Goal: Task Accomplishment & Management: Manage account settings

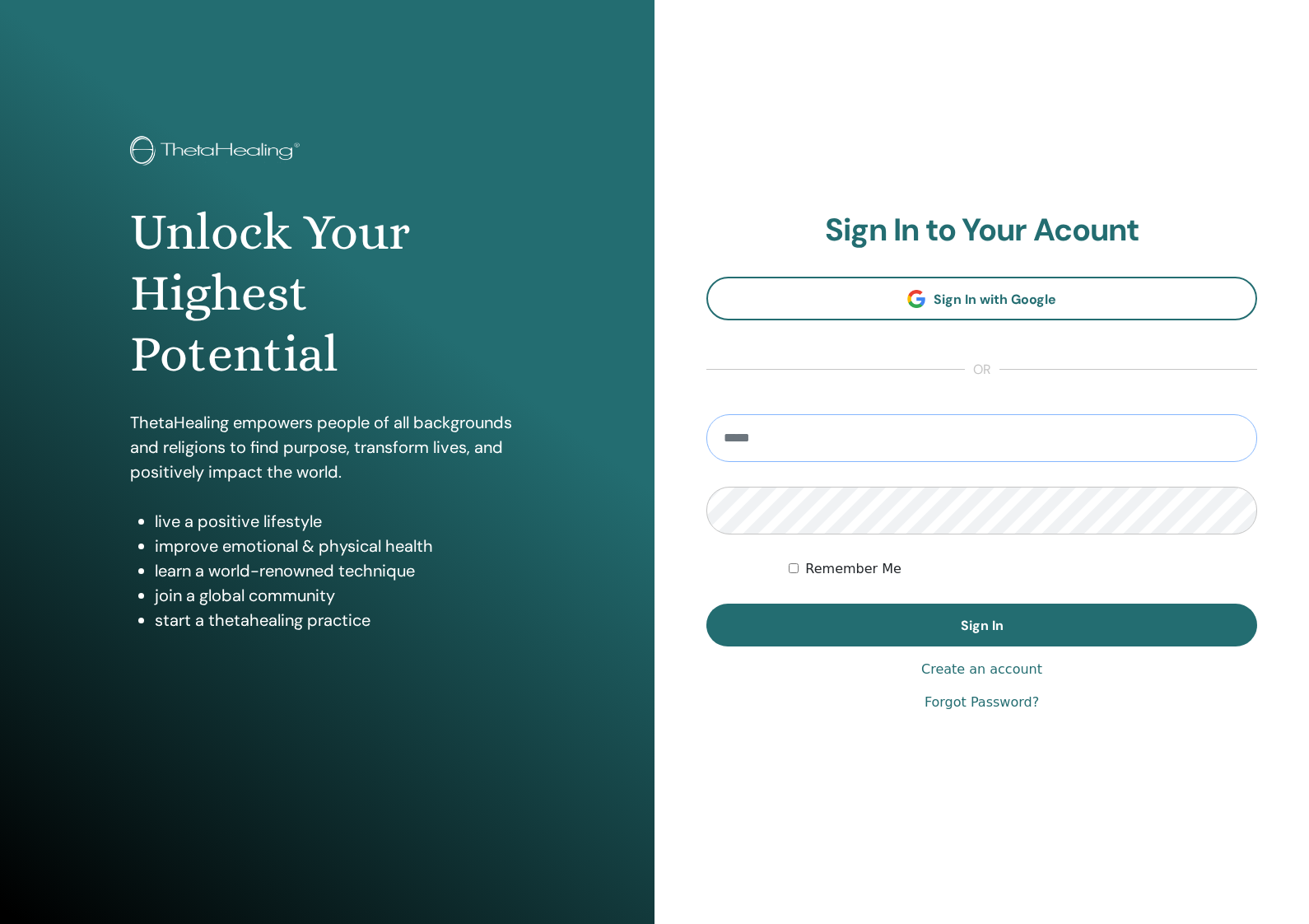
type input "**********"
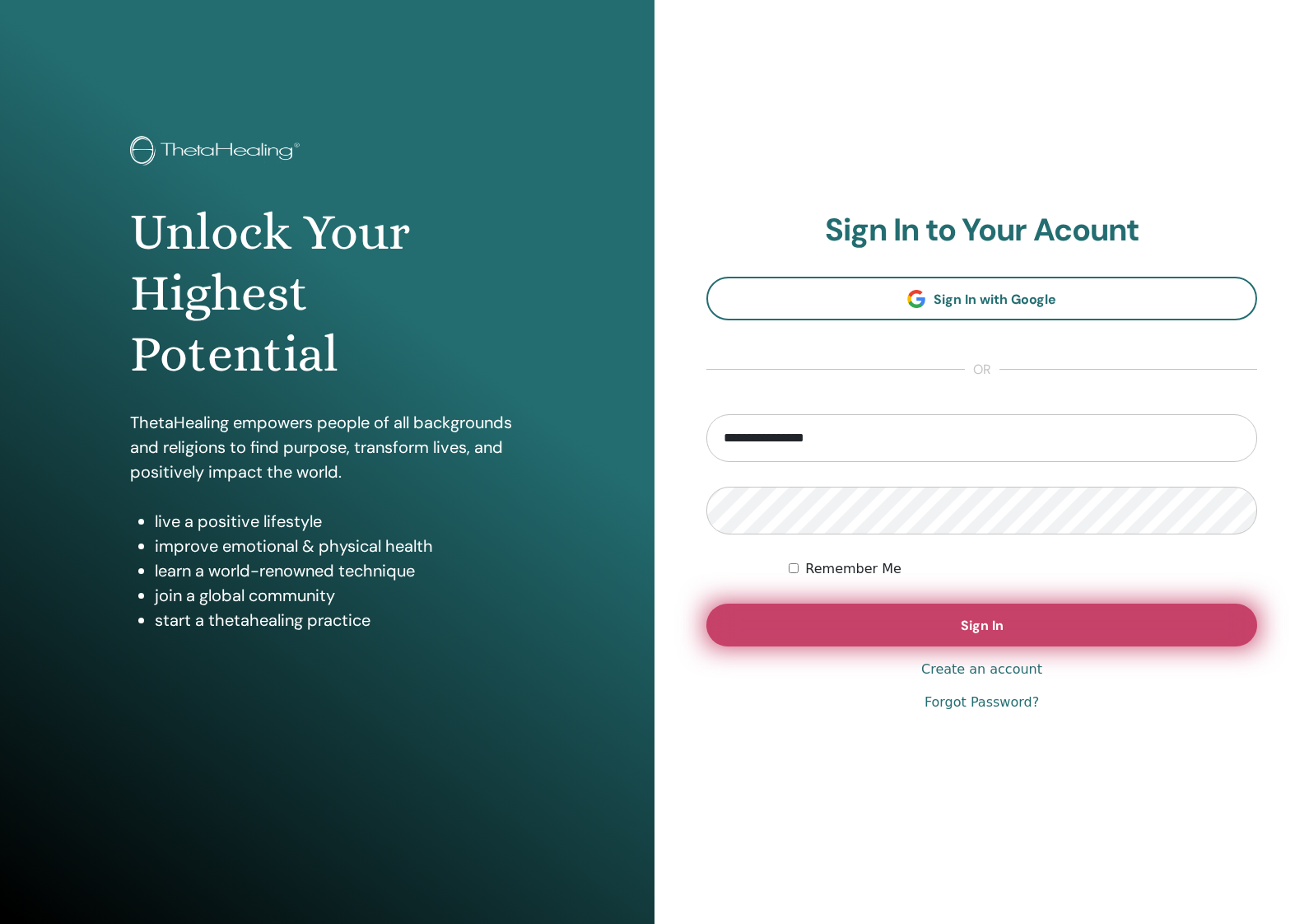
click at [927, 626] on button "Sign In" at bounding box center [982, 625] width 551 height 43
click at [983, 623] on span "Sign In" at bounding box center [983, 624] width 43 height 17
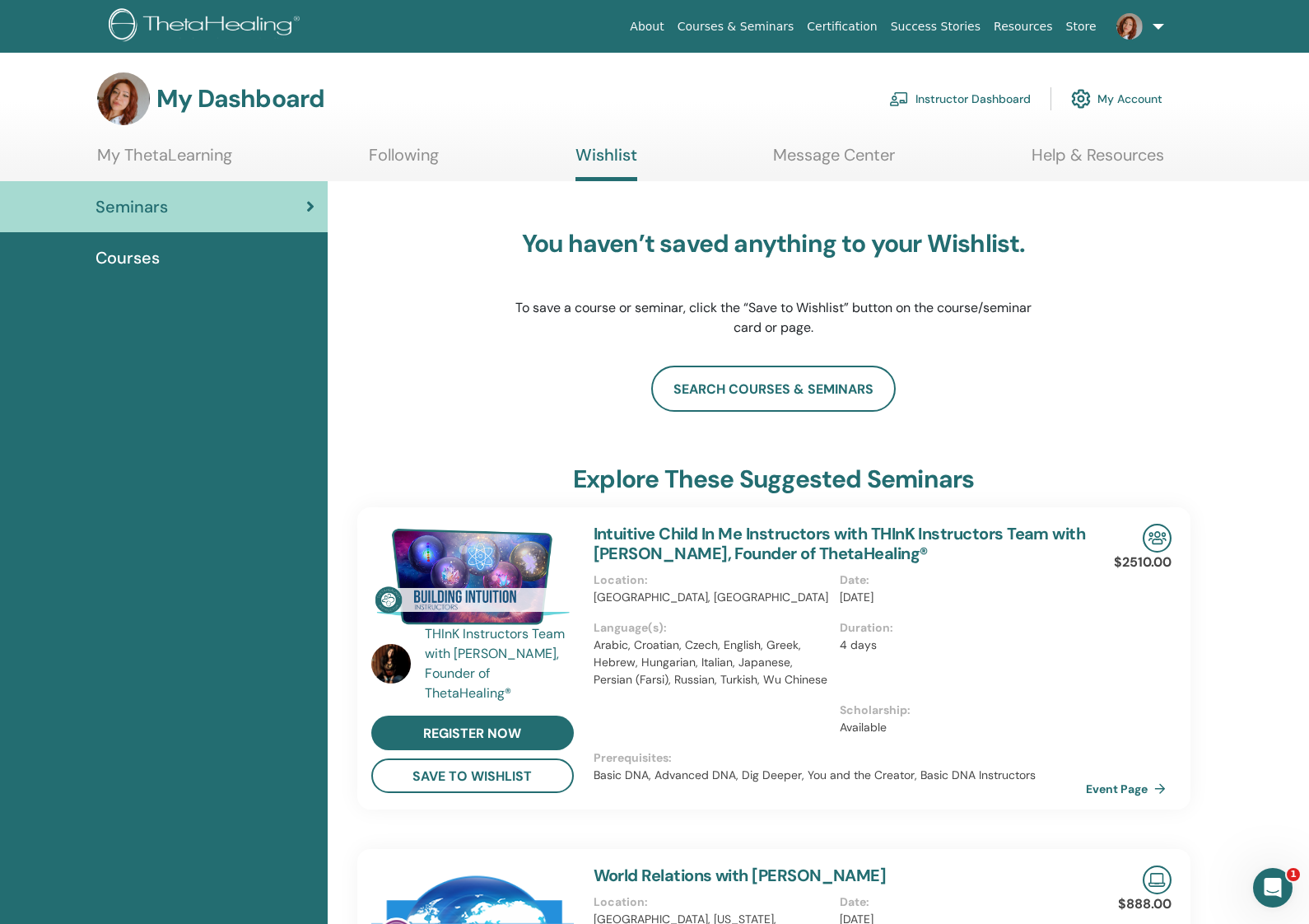
click at [175, 271] on link "Courses" at bounding box center [164, 258] width 328 height 51
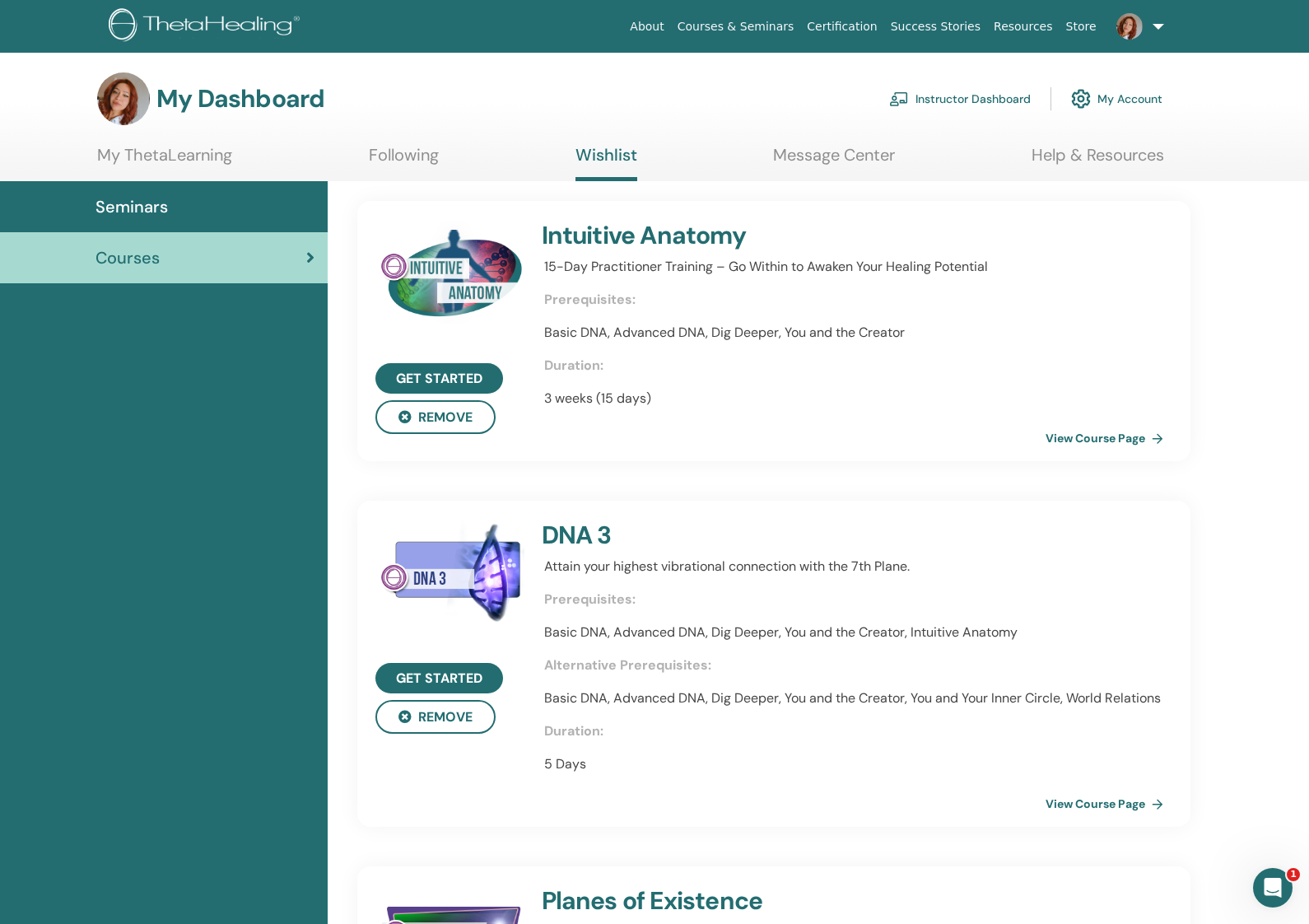
click at [231, 211] on div "Seminars" at bounding box center [164, 207] width 302 height 25
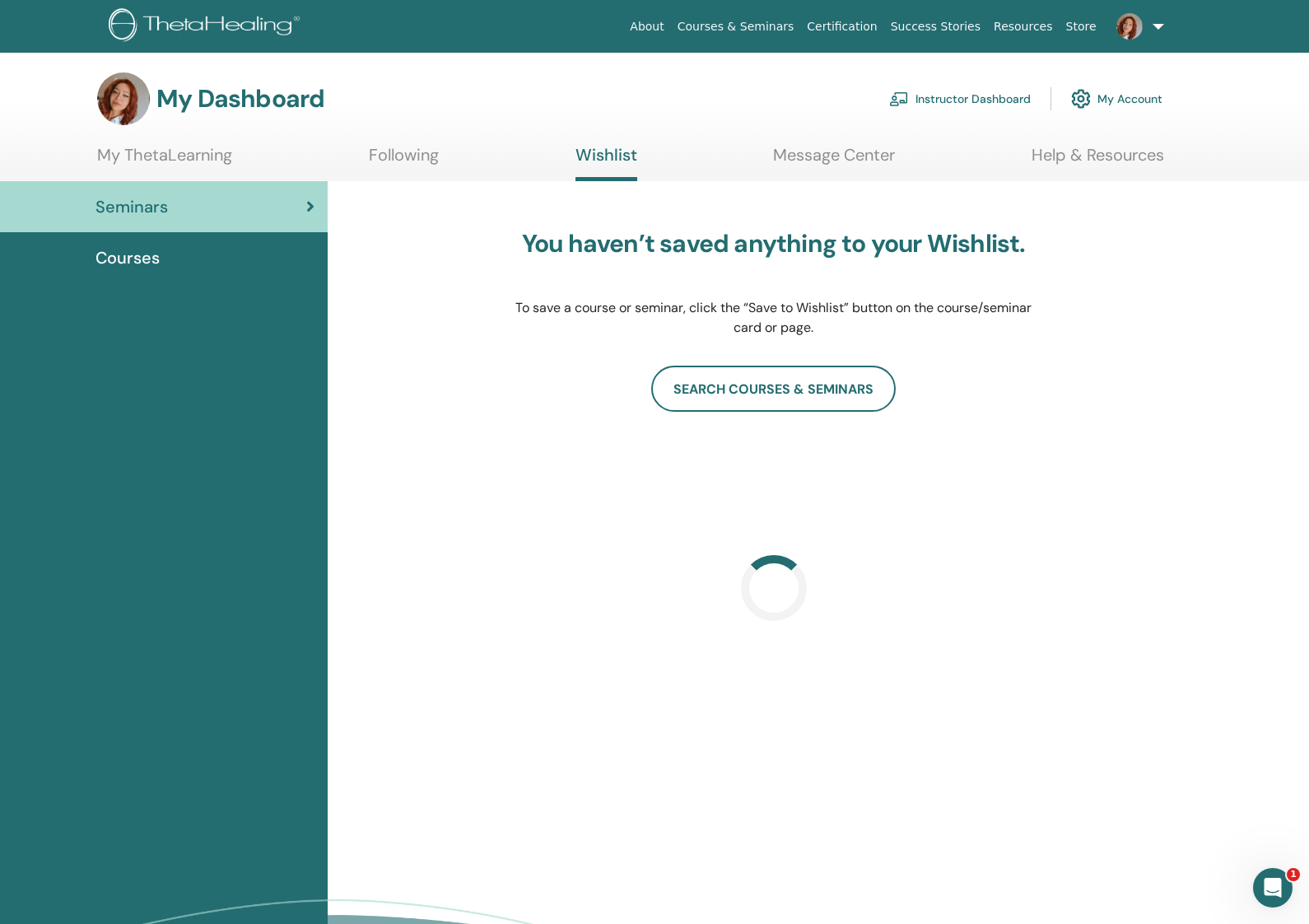
click at [982, 98] on link "Instructor Dashboard" at bounding box center [960, 98] width 142 height 36
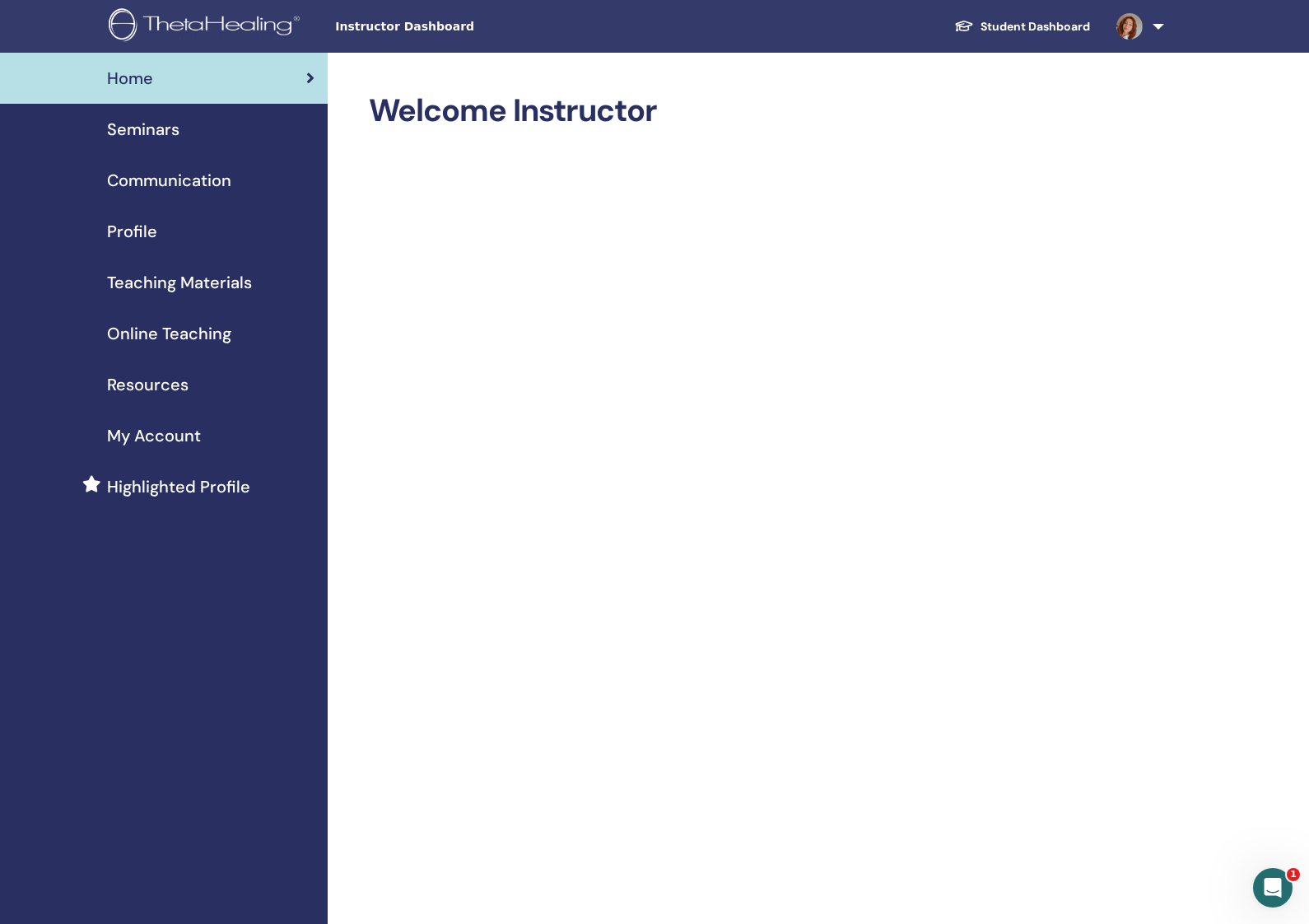
click at [176, 130] on span "Seminars" at bounding box center [144, 129] width 73 height 25
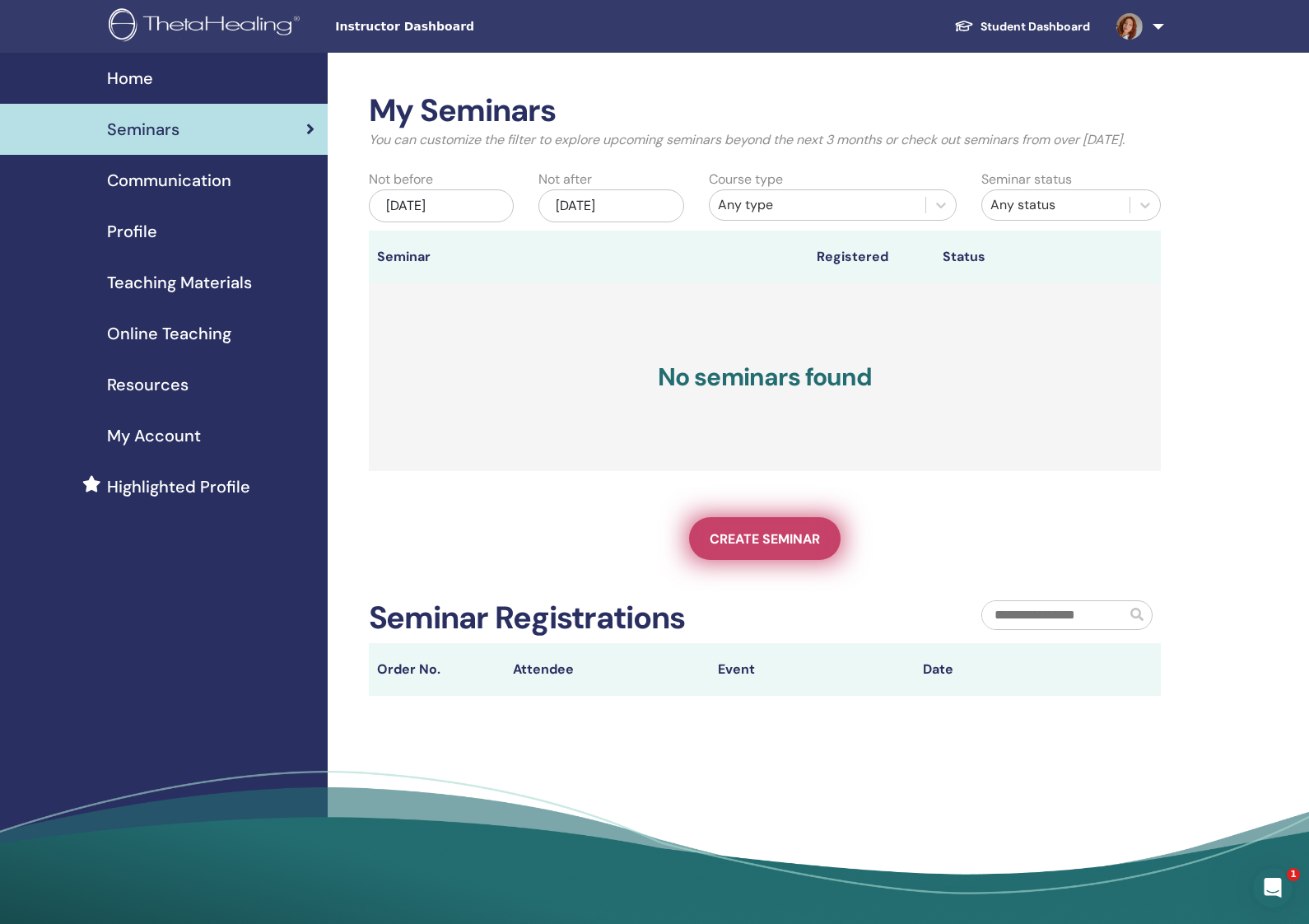
click at [802, 547] on span "Create seminar" at bounding box center [764, 538] width 110 height 17
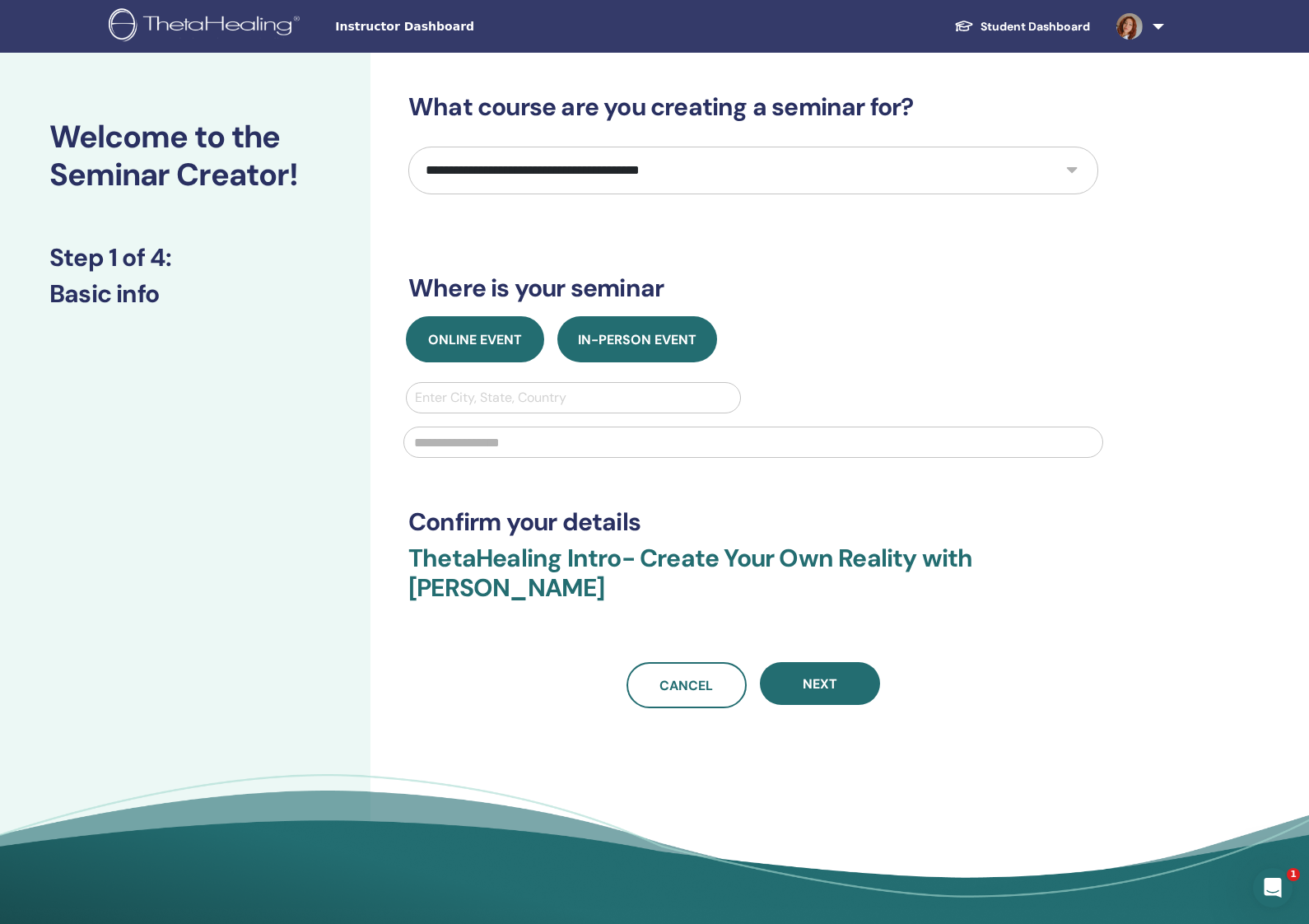
click at [494, 342] on span "Online Event" at bounding box center [475, 339] width 94 height 17
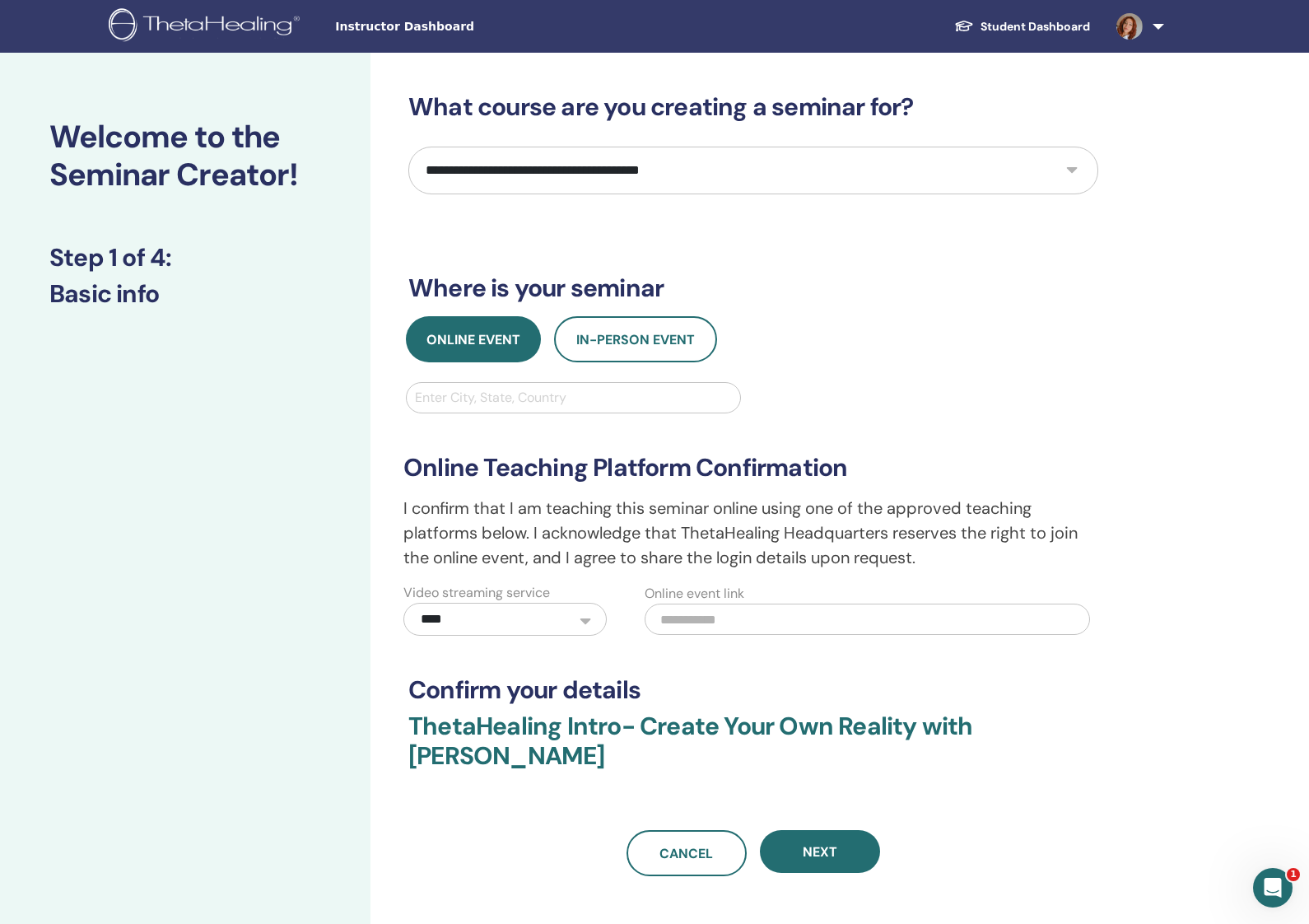
click at [572, 388] on div at bounding box center [573, 397] width 317 height 23
select select "*"
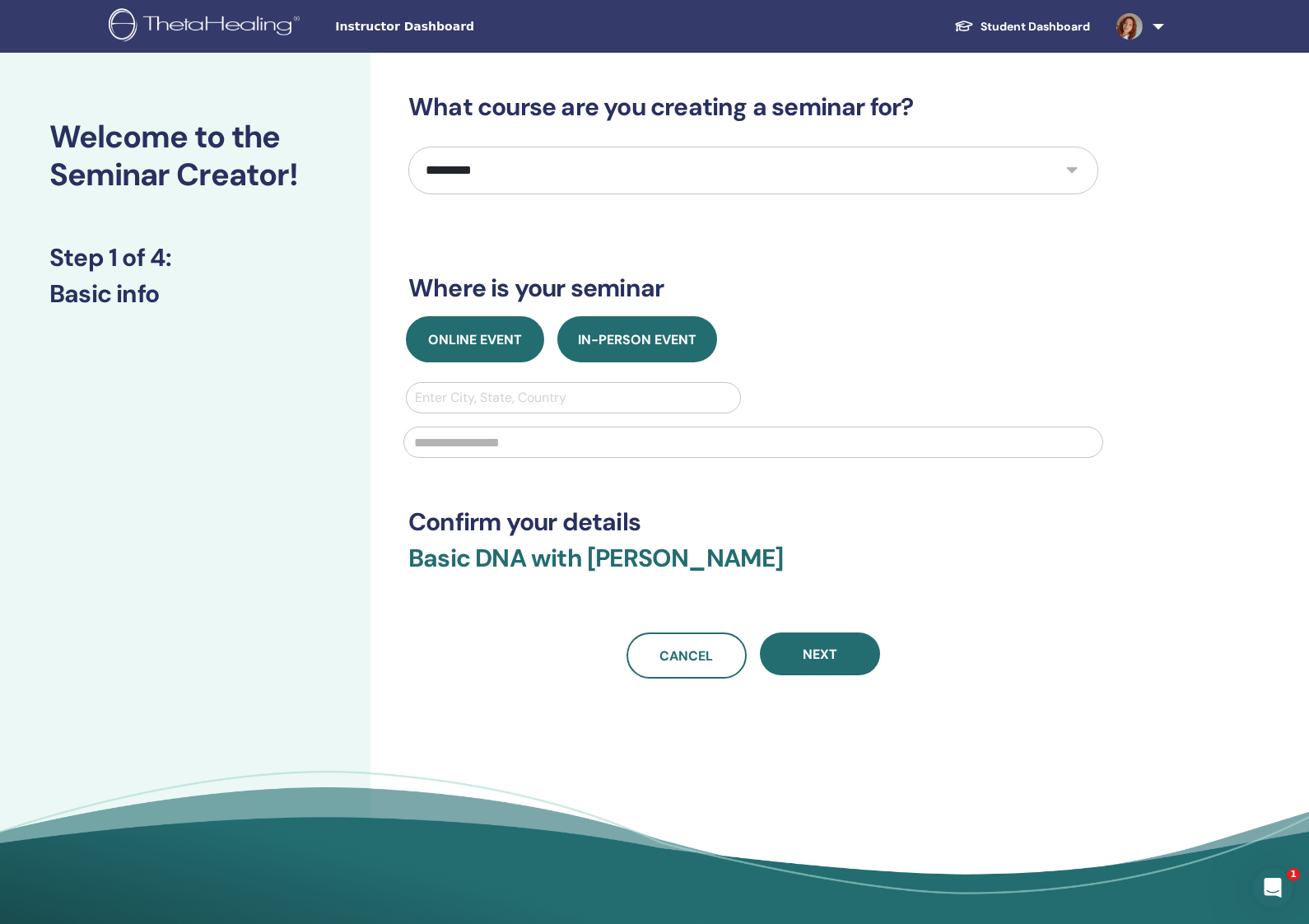
click at [490, 349] on button "Online Event" at bounding box center [475, 340] width 138 height 46
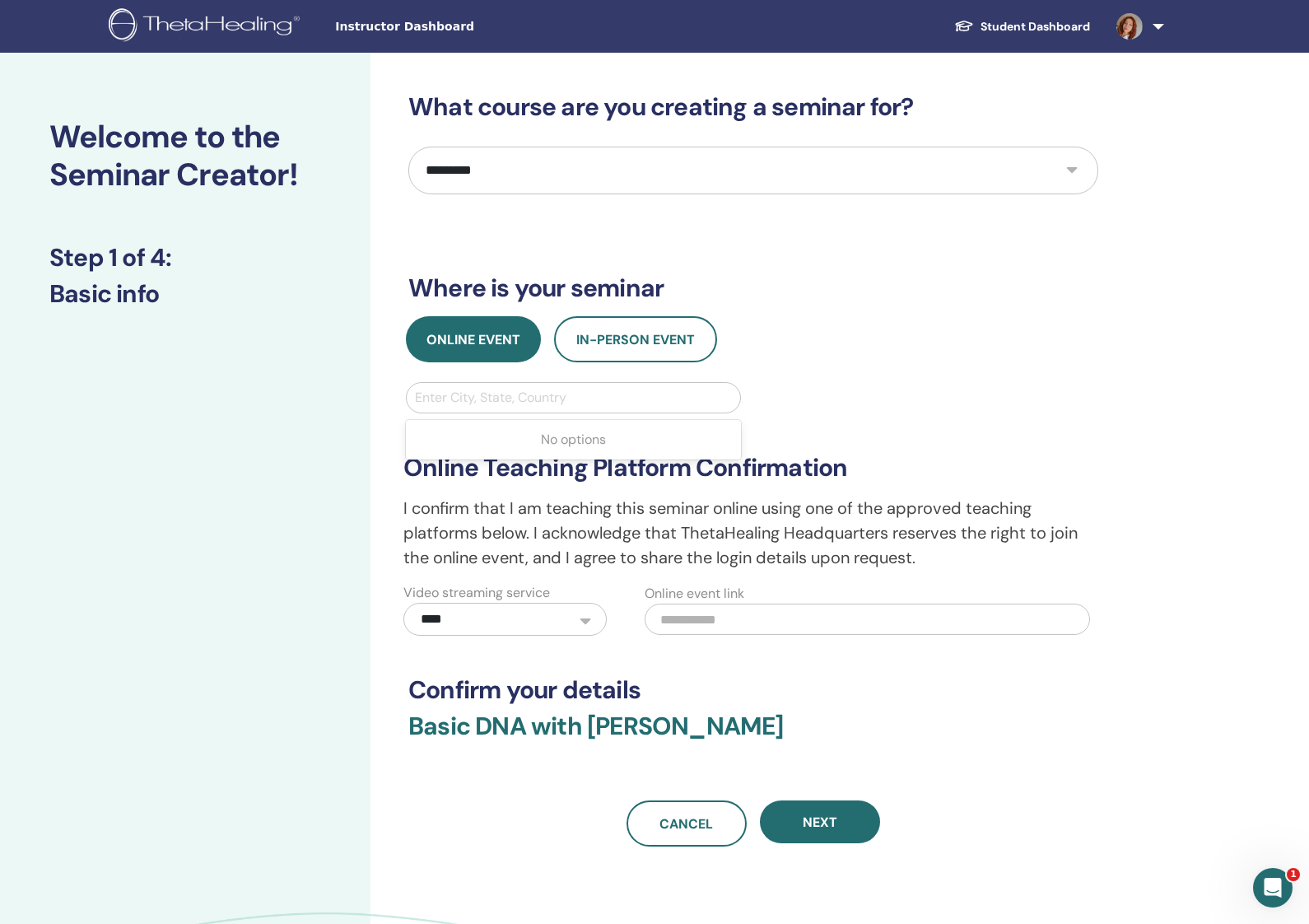
click at [555, 398] on div "Enter City, State, Country" at bounding box center [573, 397] width 317 height 20
type input "***"
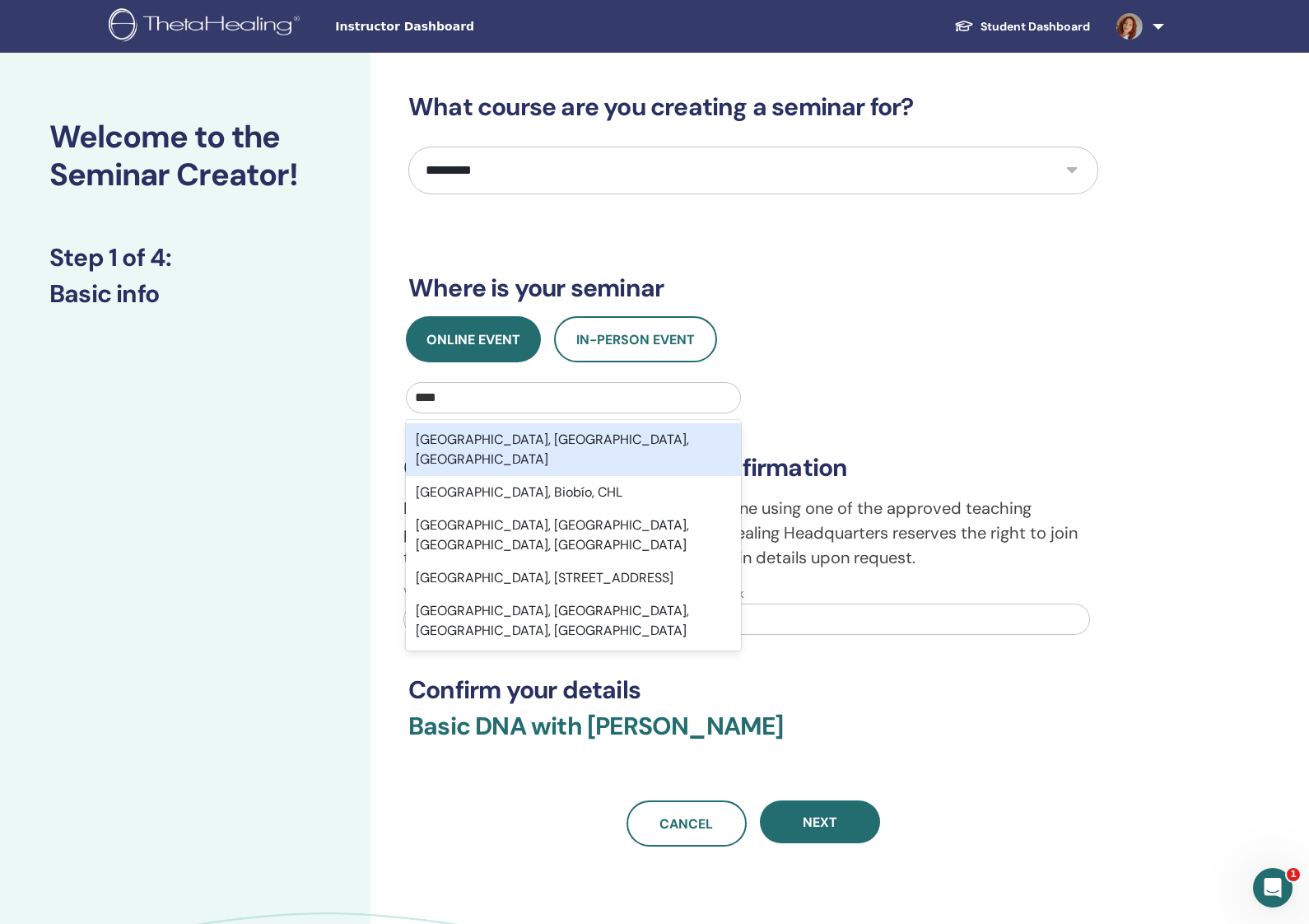
click at [590, 441] on div "Los Angeles, CA, USA" at bounding box center [574, 449] width 335 height 52
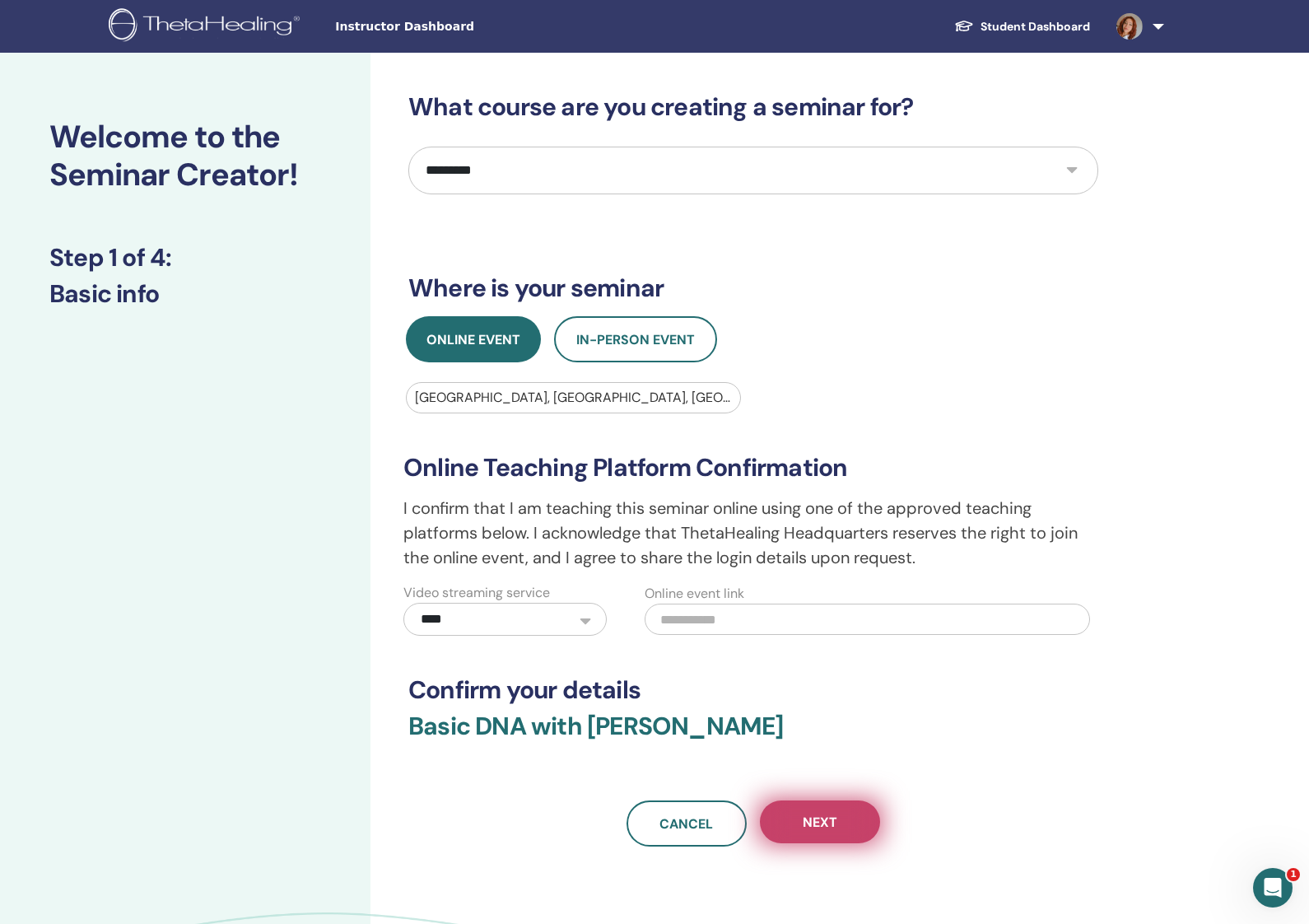
click at [837, 834] on button "Next" at bounding box center [820, 821] width 121 height 43
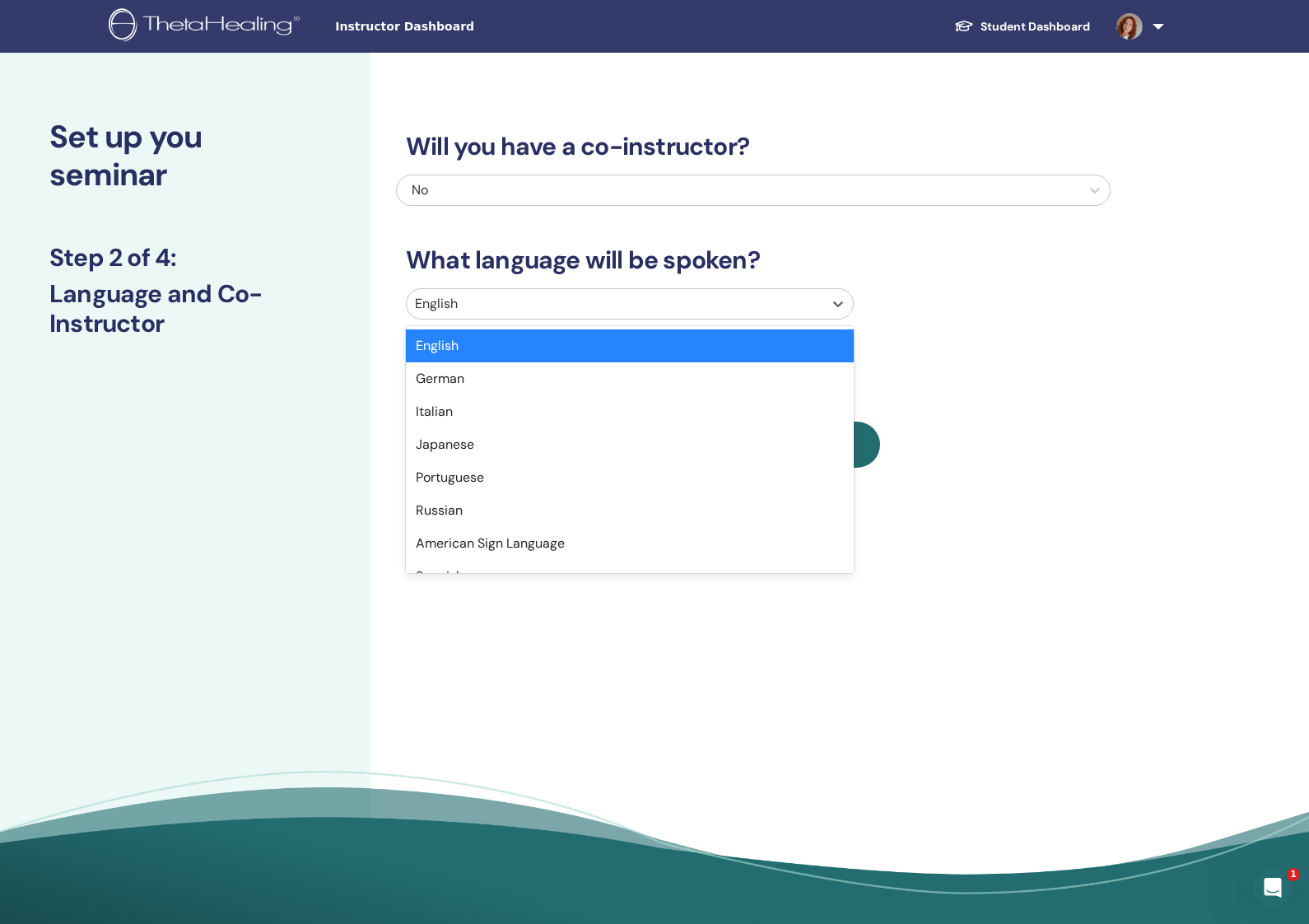
click at [634, 308] on div at bounding box center [615, 304] width 400 height 23
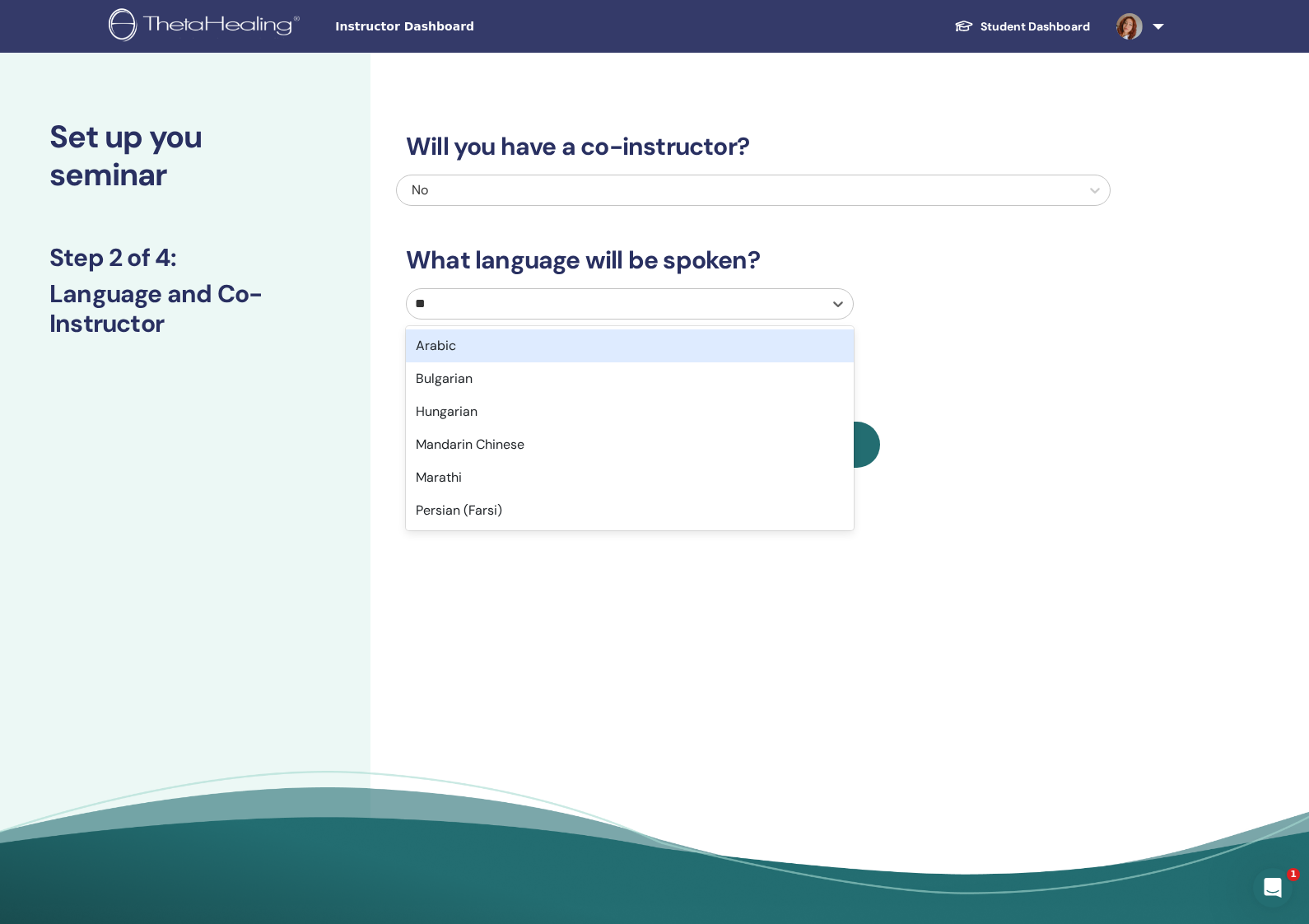
type input "***"
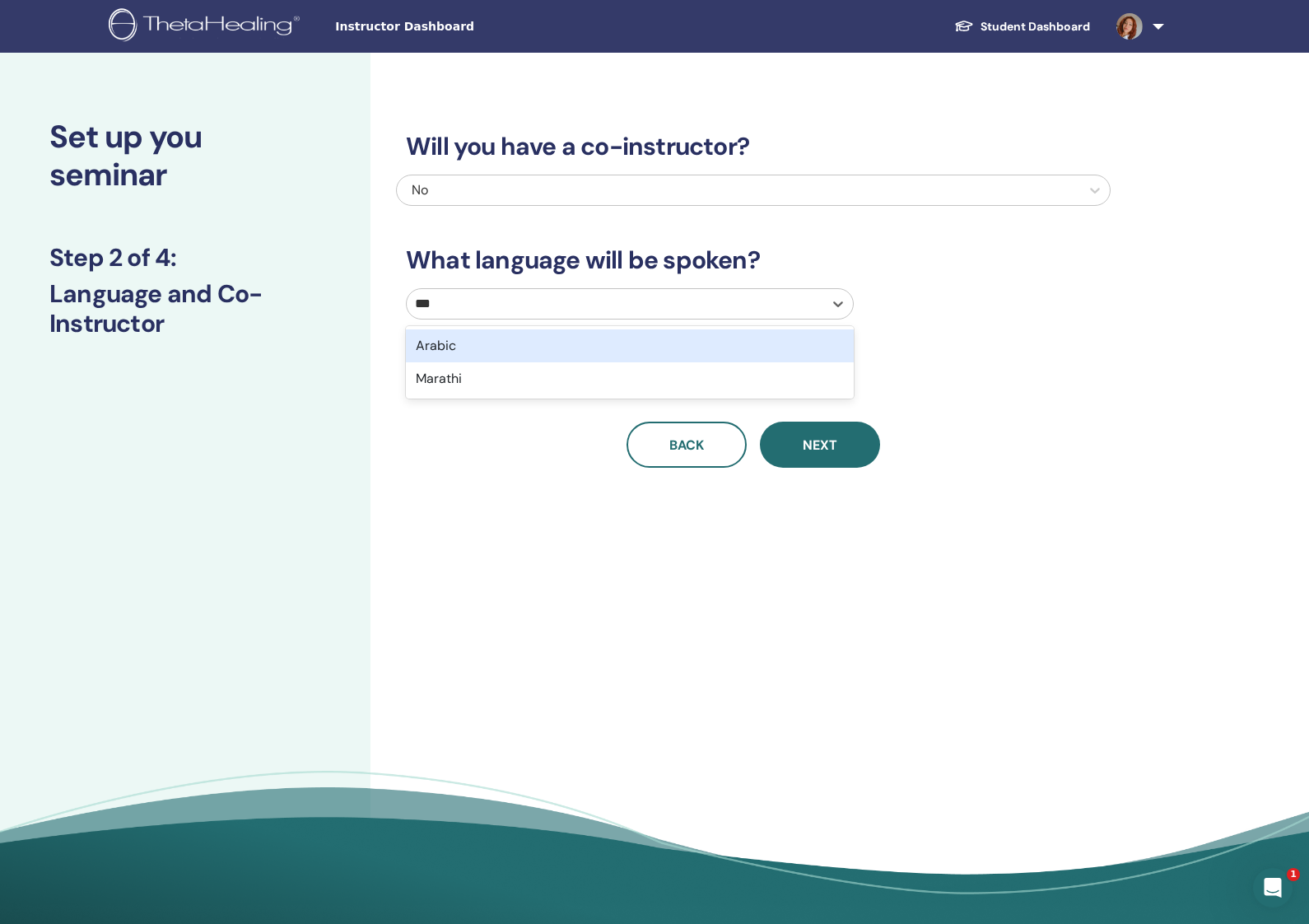
click at [521, 352] on div "Arabic" at bounding box center [630, 345] width 448 height 33
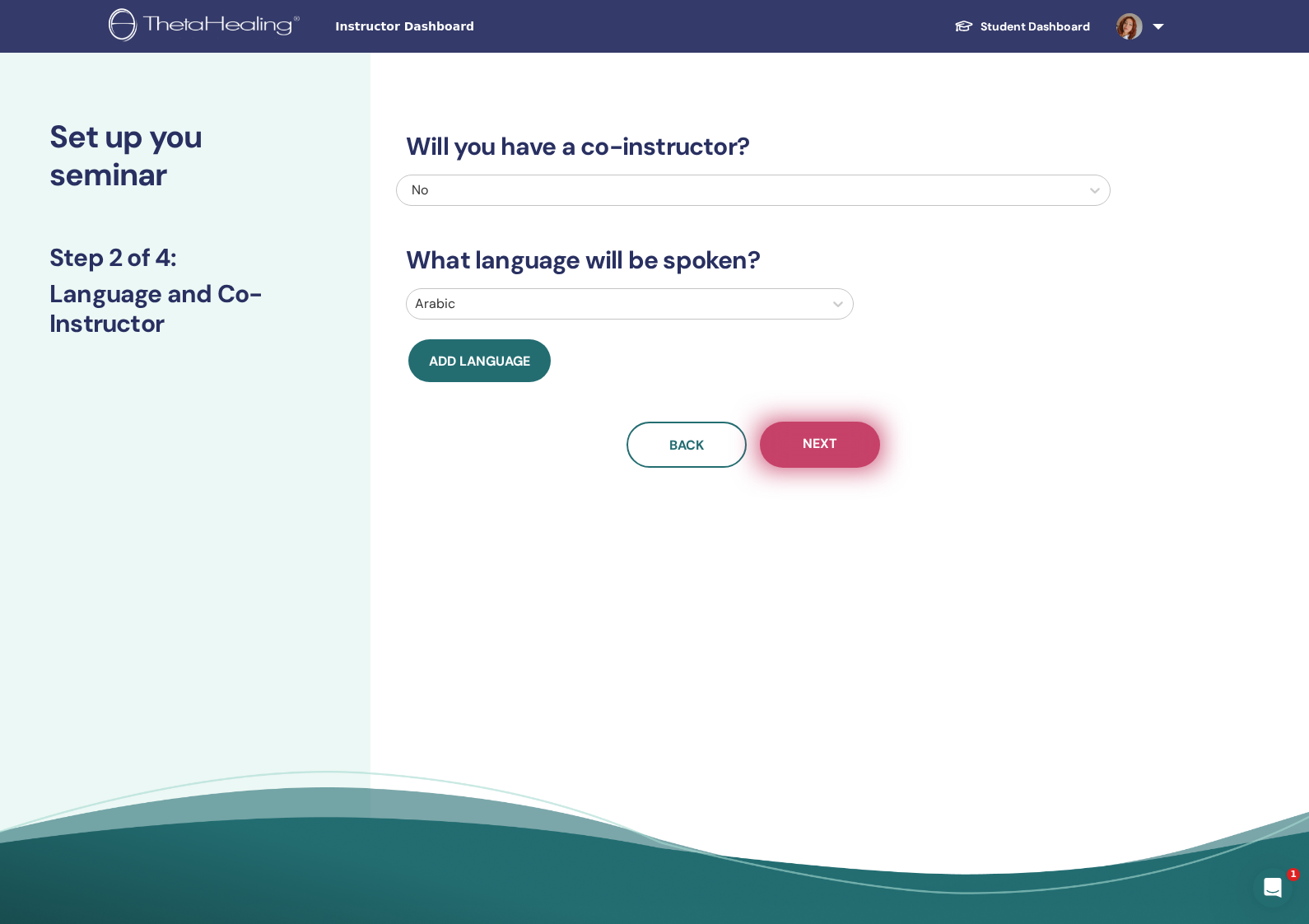
click at [811, 452] on button "Next" at bounding box center [820, 444] width 121 height 46
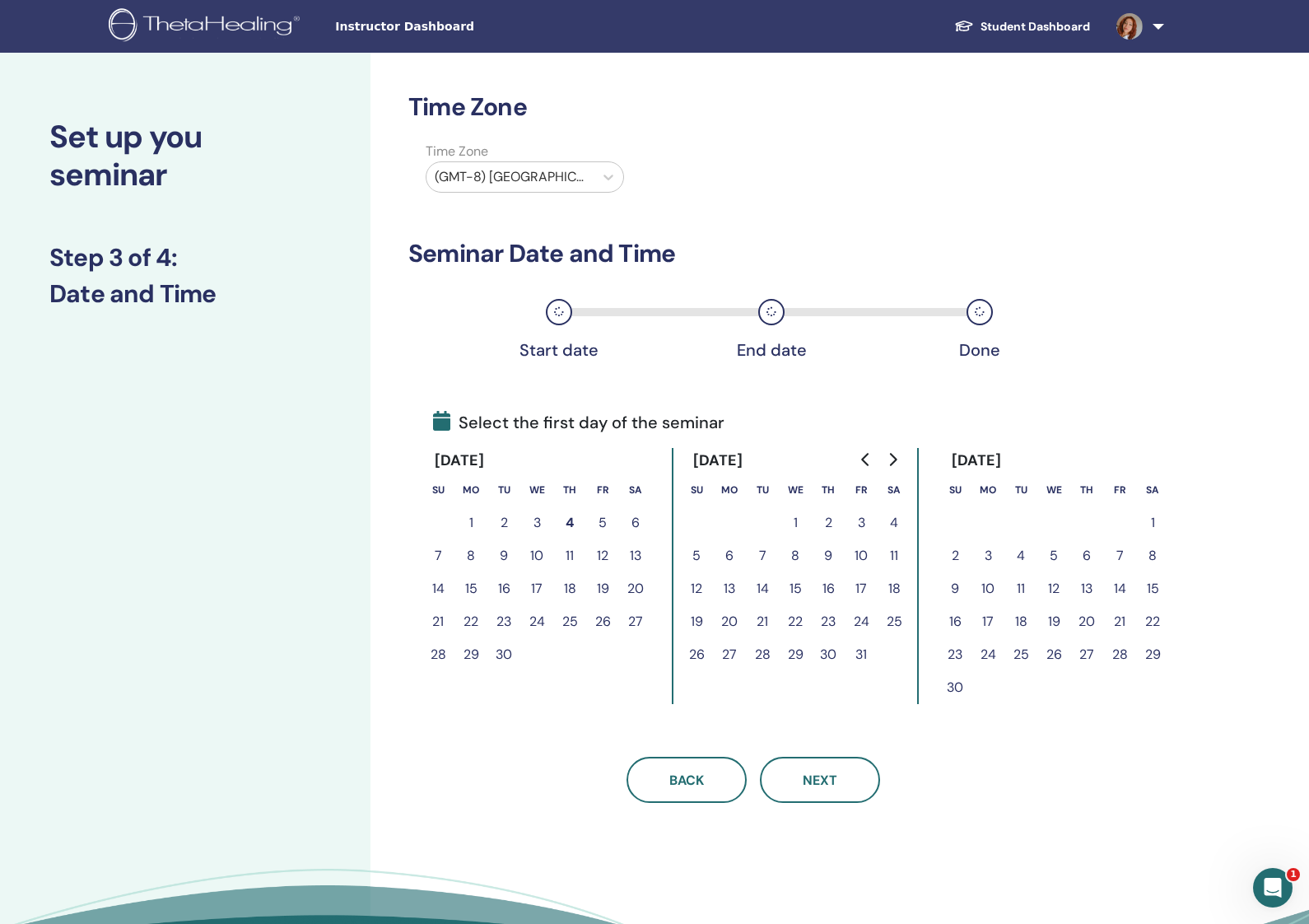
click at [472, 521] on button "1" at bounding box center [471, 522] width 33 height 33
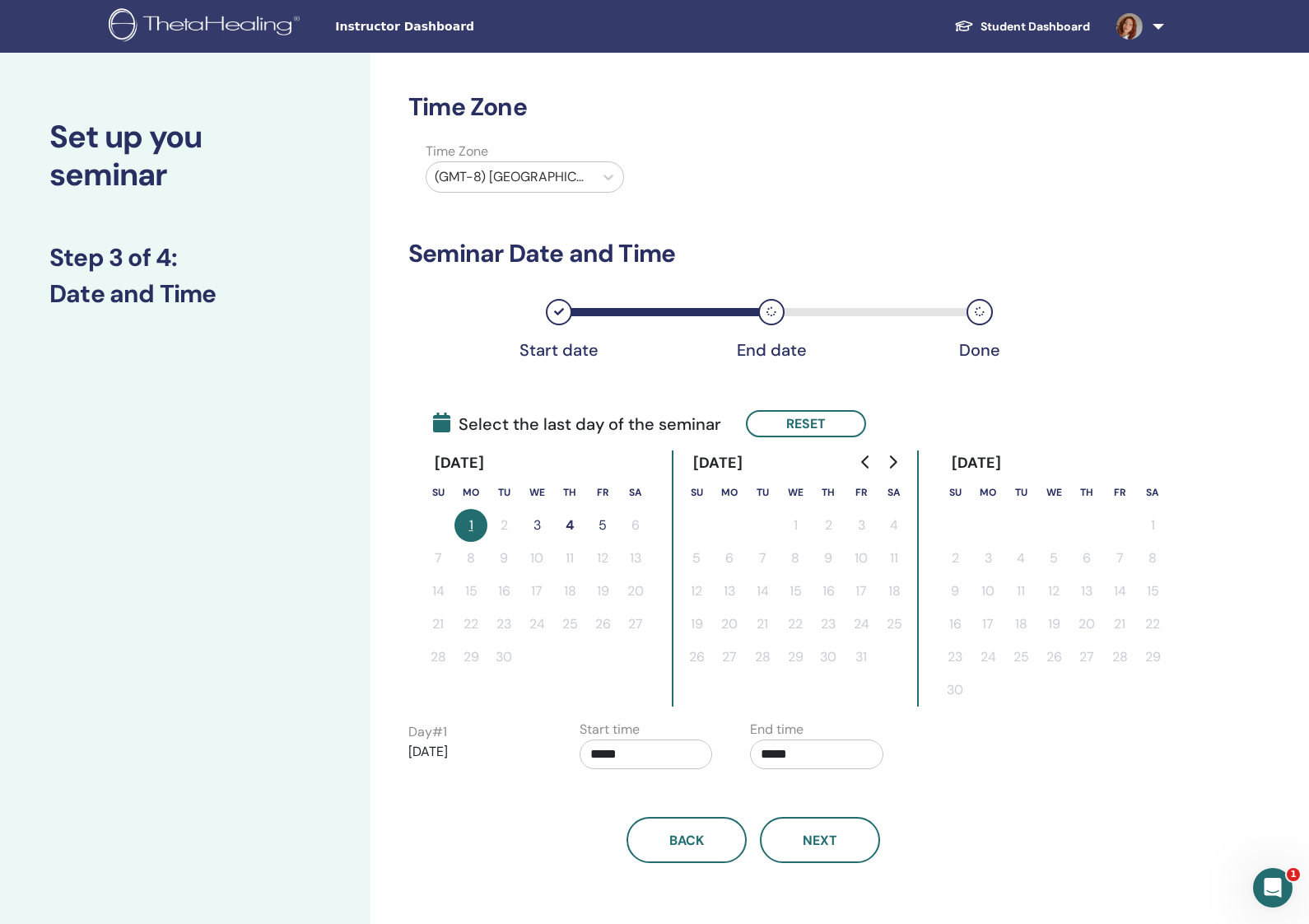
click at [570, 524] on button "4" at bounding box center [569, 525] width 33 height 33
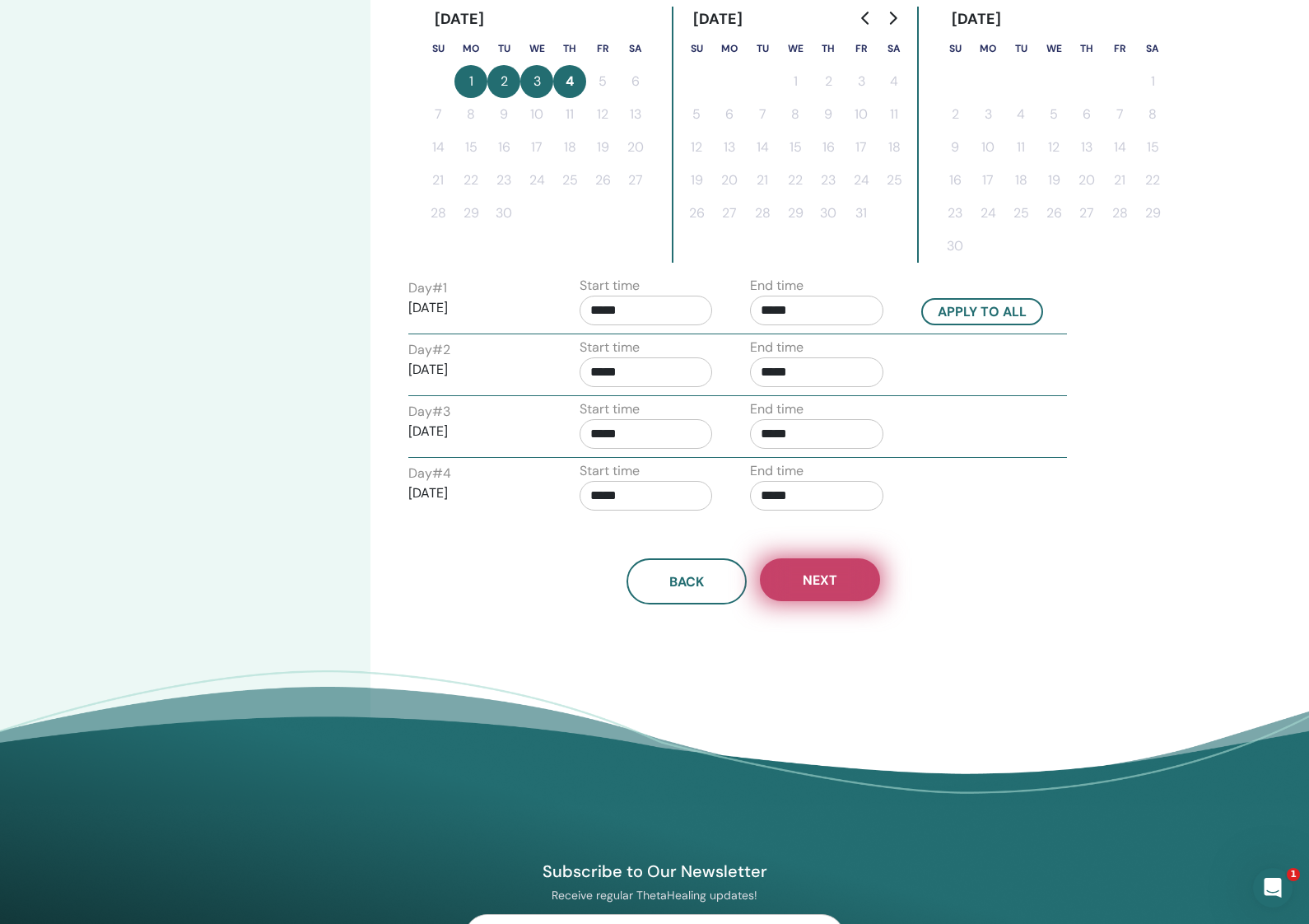
click at [823, 598] on button "Next" at bounding box center [820, 580] width 121 height 43
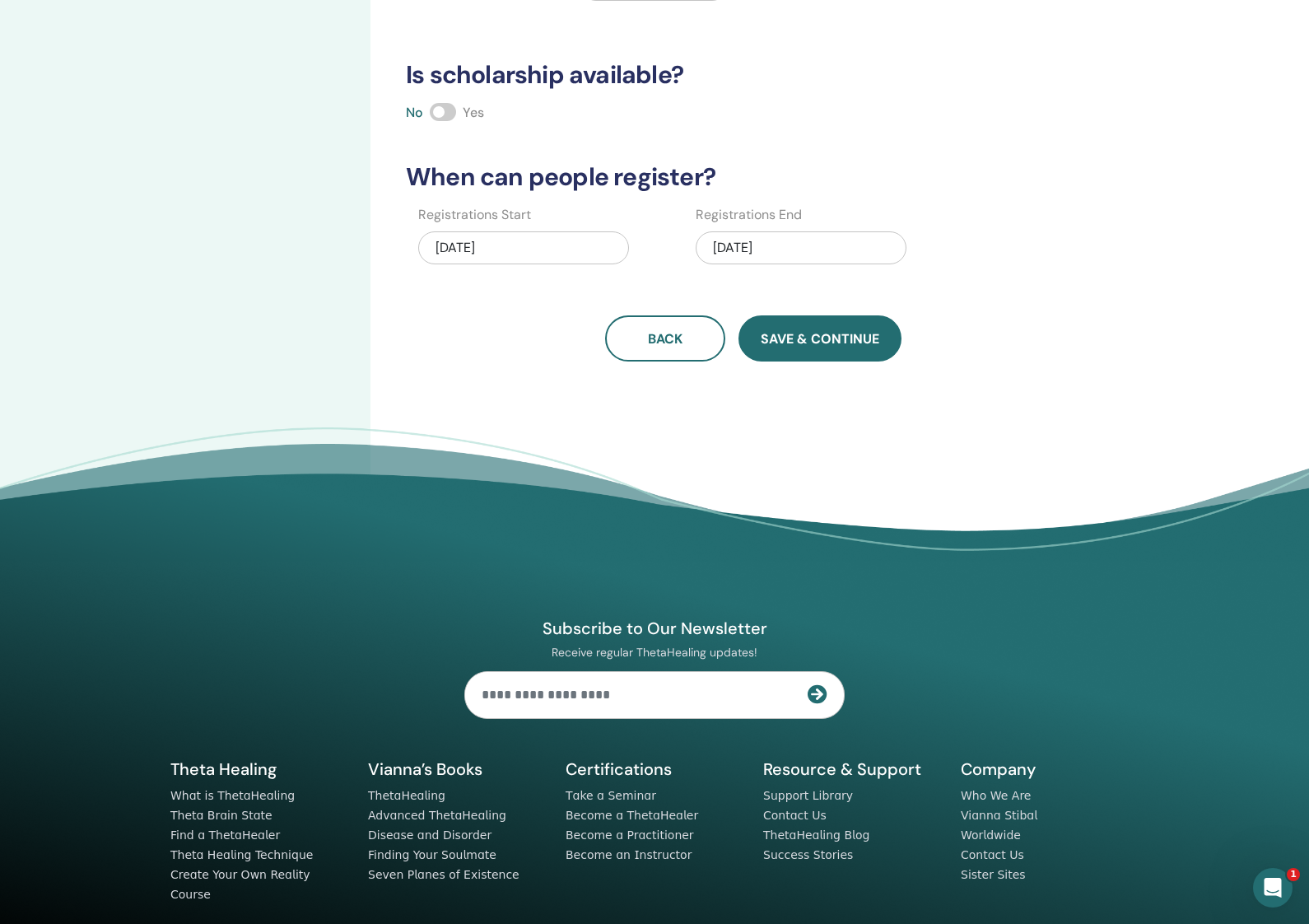
click at [827, 350] on button "Save & Continue" at bounding box center [820, 339] width 163 height 46
click at [845, 336] on span "Save & Continue" at bounding box center [820, 338] width 119 height 17
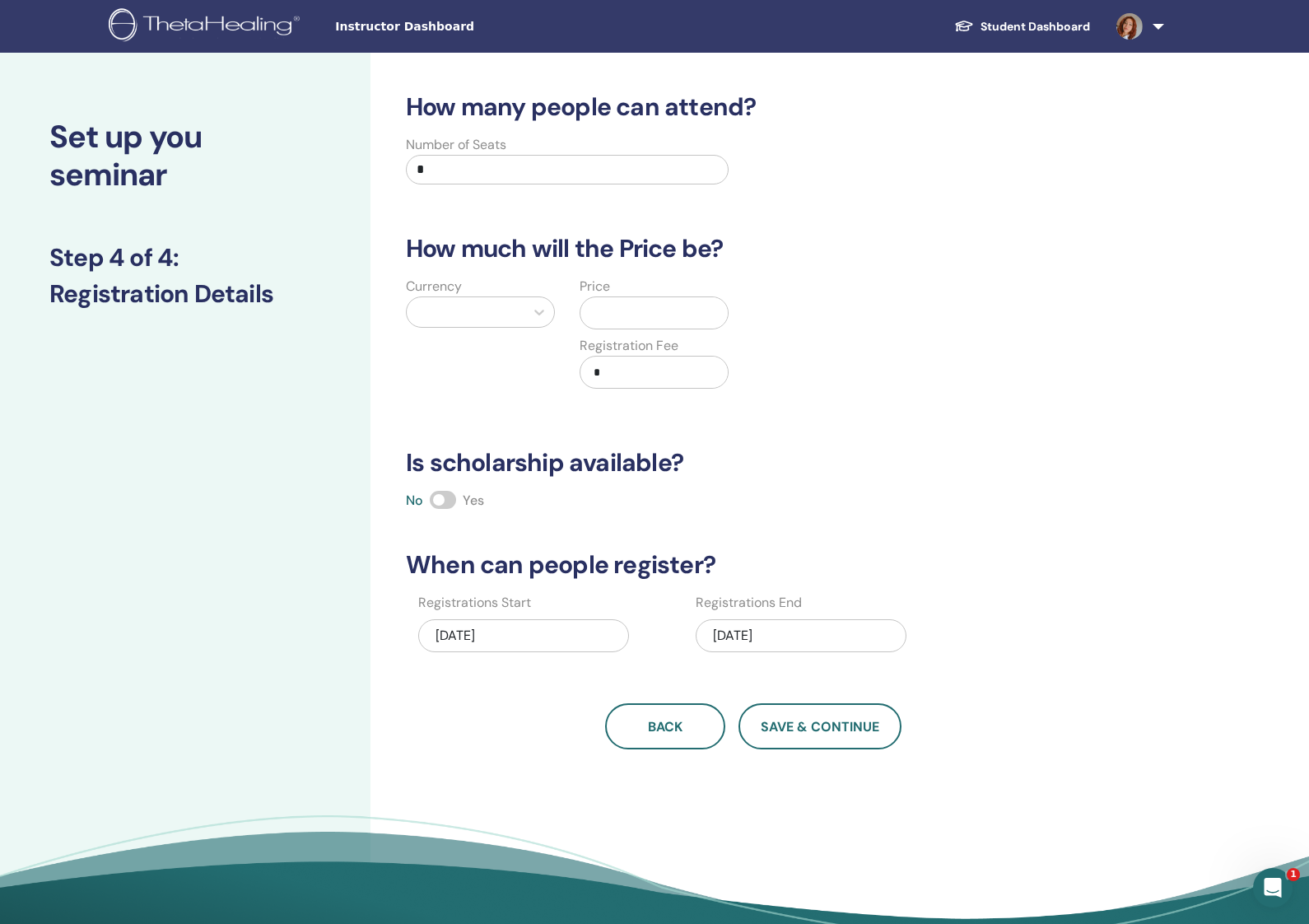
scroll to position [0, 0]
click at [513, 171] on input "*" at bounding box center [568, 169] width 323 height 29
type input "*"
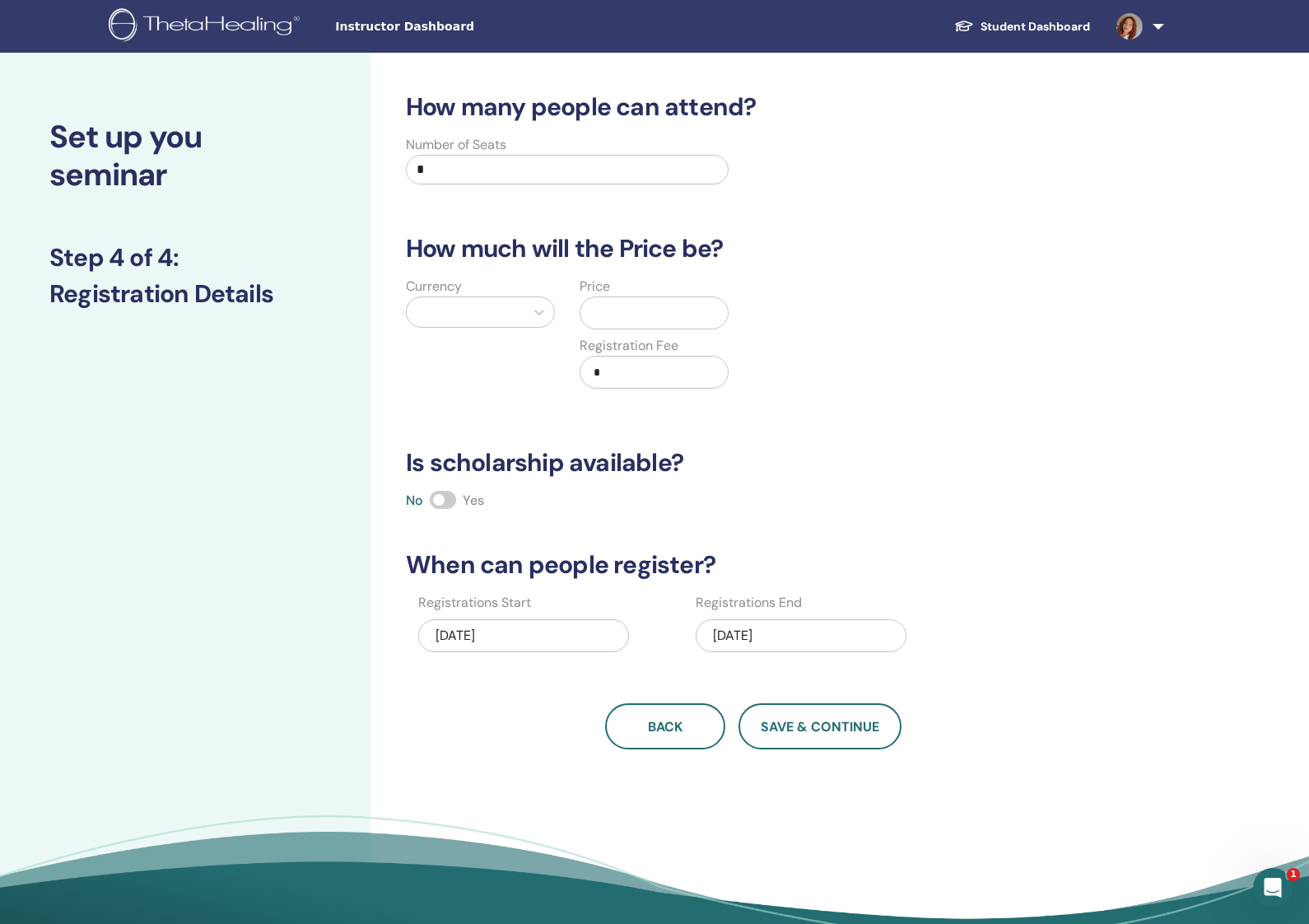
type input "*"
click at [950, 305] on div "Currency Price Registration Fee *" at bounding box center [741, 342] width 715 height 132
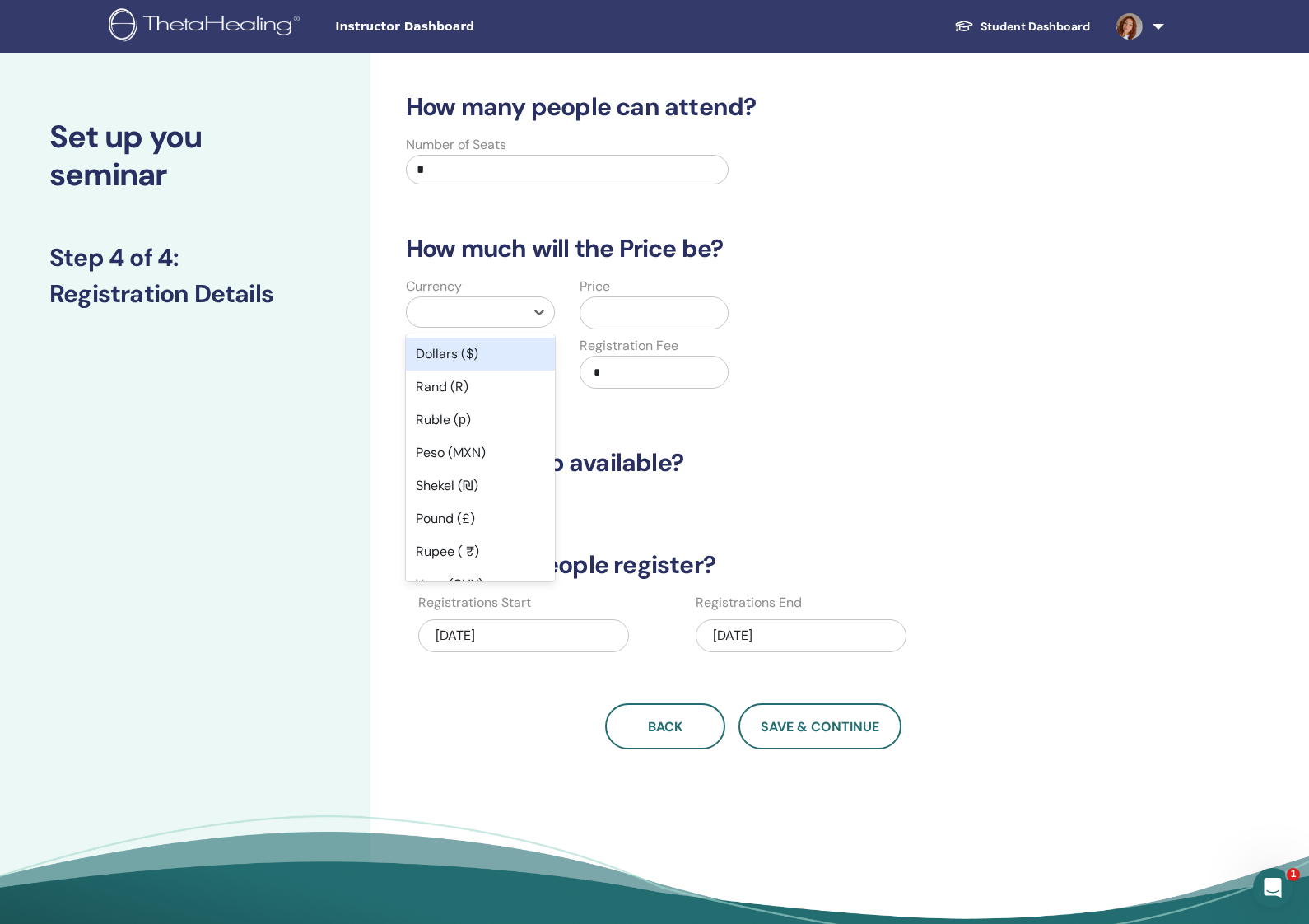
click at [494, 316] on div at bounding box center [466, 312] width 101 height 23
click at [485, 358] on div "Dollars ($)" at bounding box center [481, 354] width 149 height 33
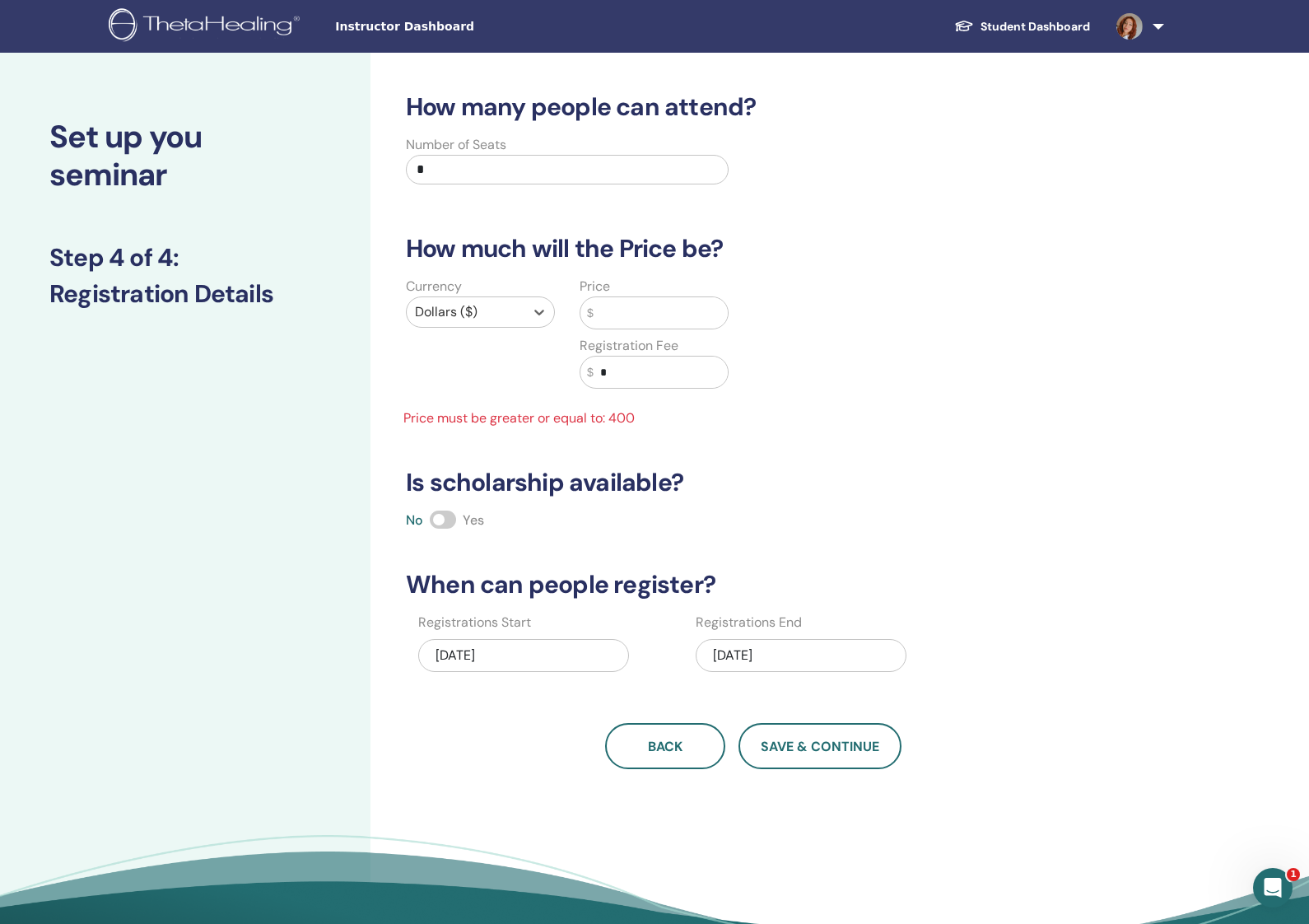
click at [623, 320] on input "text" at bounding box center [660, 312] width 134 height 31
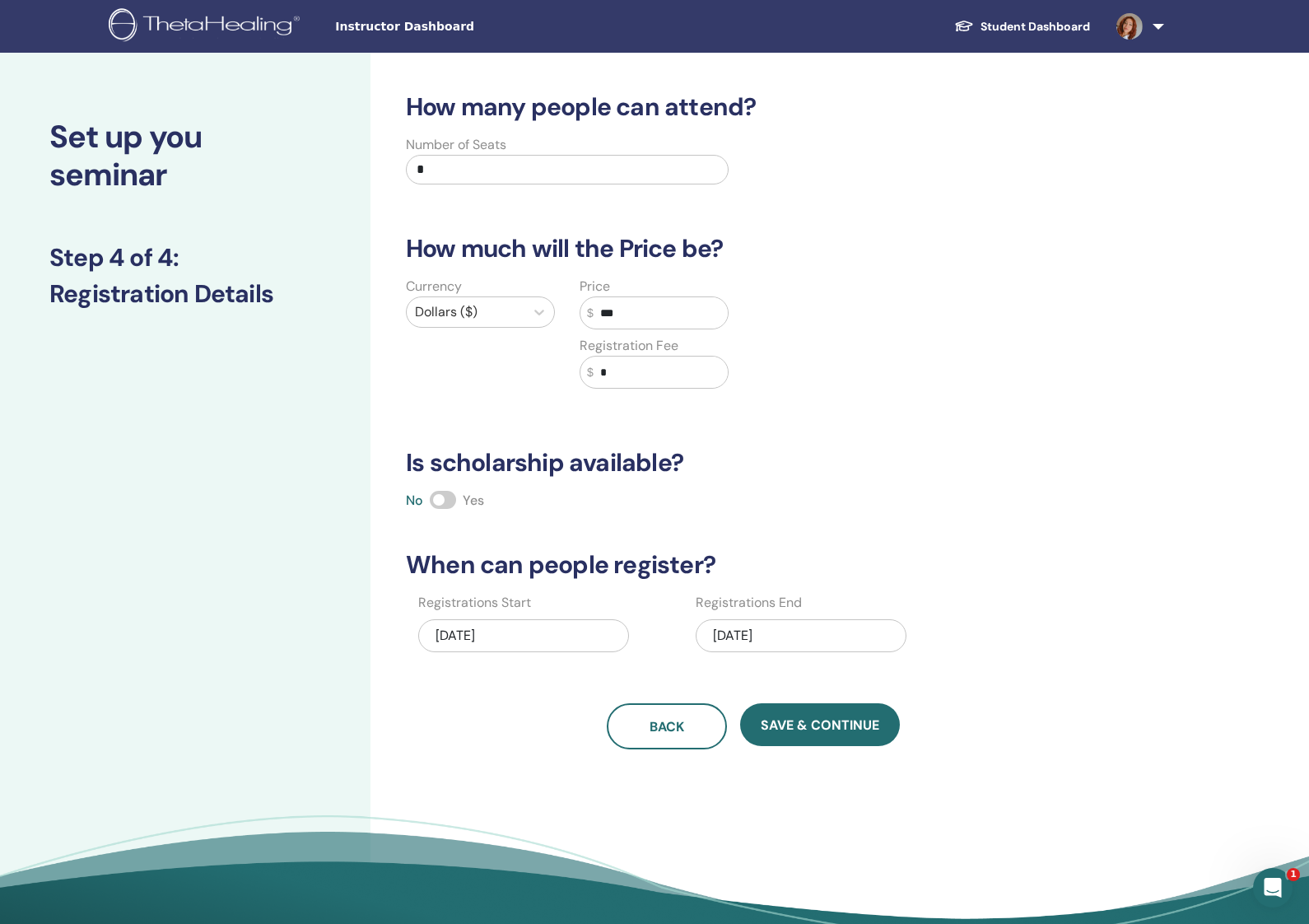
type input "***"
click at [778, 530] on div "How many people can attend? Number of Seats * How much will the Price be? Curre…" at bounding box center [754, 420] width 715 height 657
click at [853, 733] on button "Save & Continue" at bounding box center [820, 724] width 160 height 43
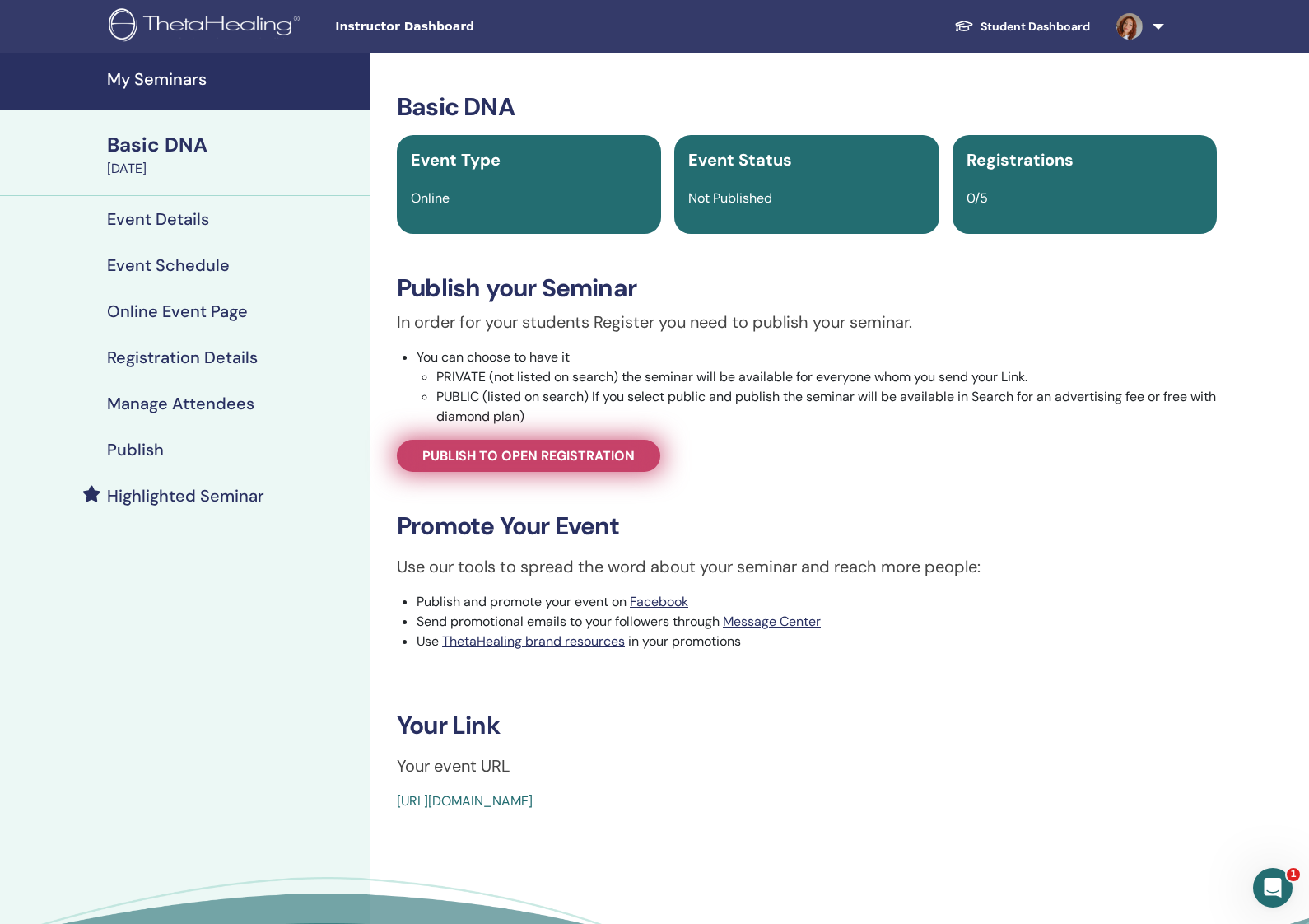
click at [623, 456] on span "Publish to open registration" at bounding box center [529, 455] width 213 height 17
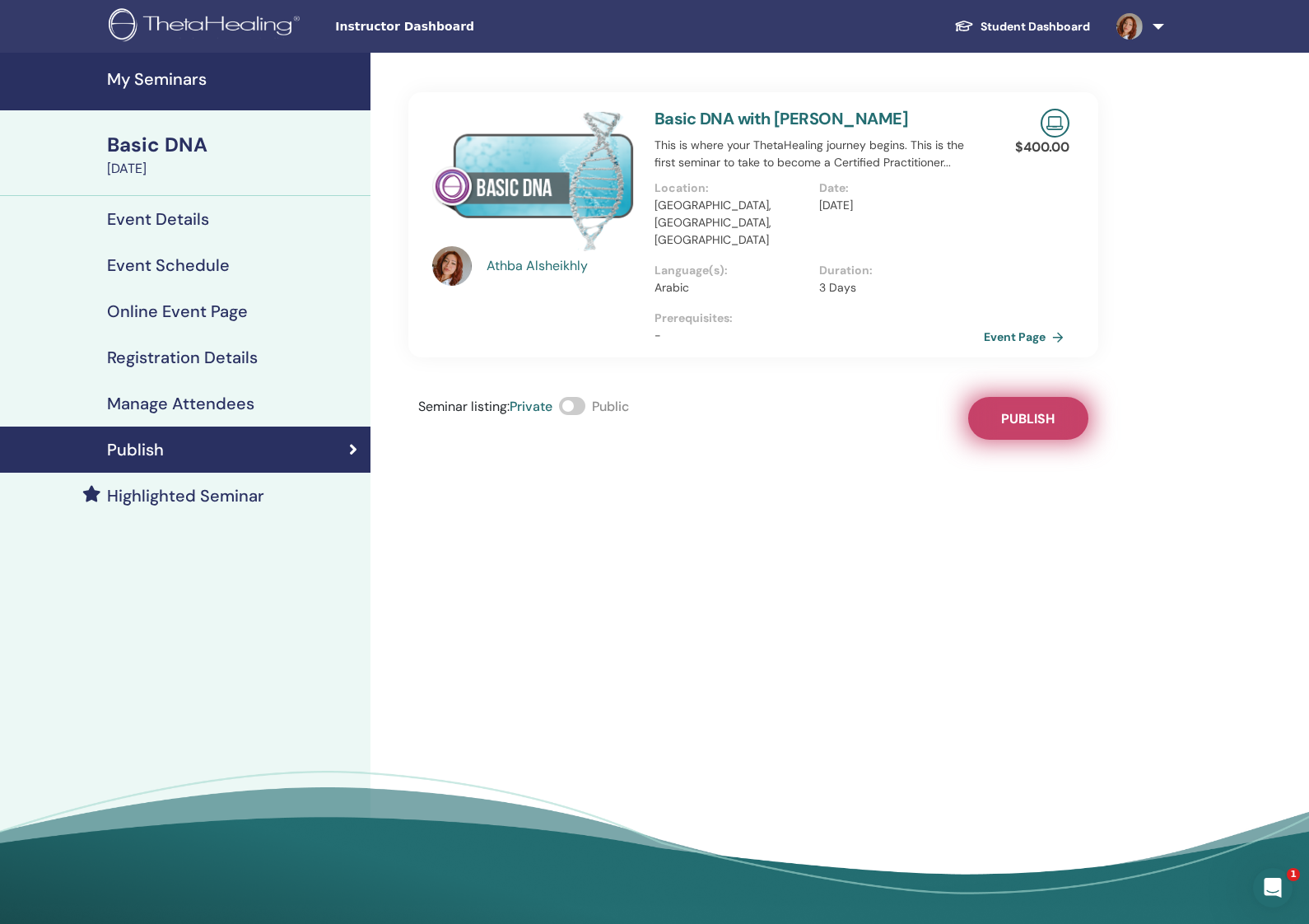
click at [1051, 410] on span "Publish" at bounding box center [1028, 418] width 53 height 17
click at [1031, 325] on link "Event Page" at bounding box center [1029, 337] width 86 height 25
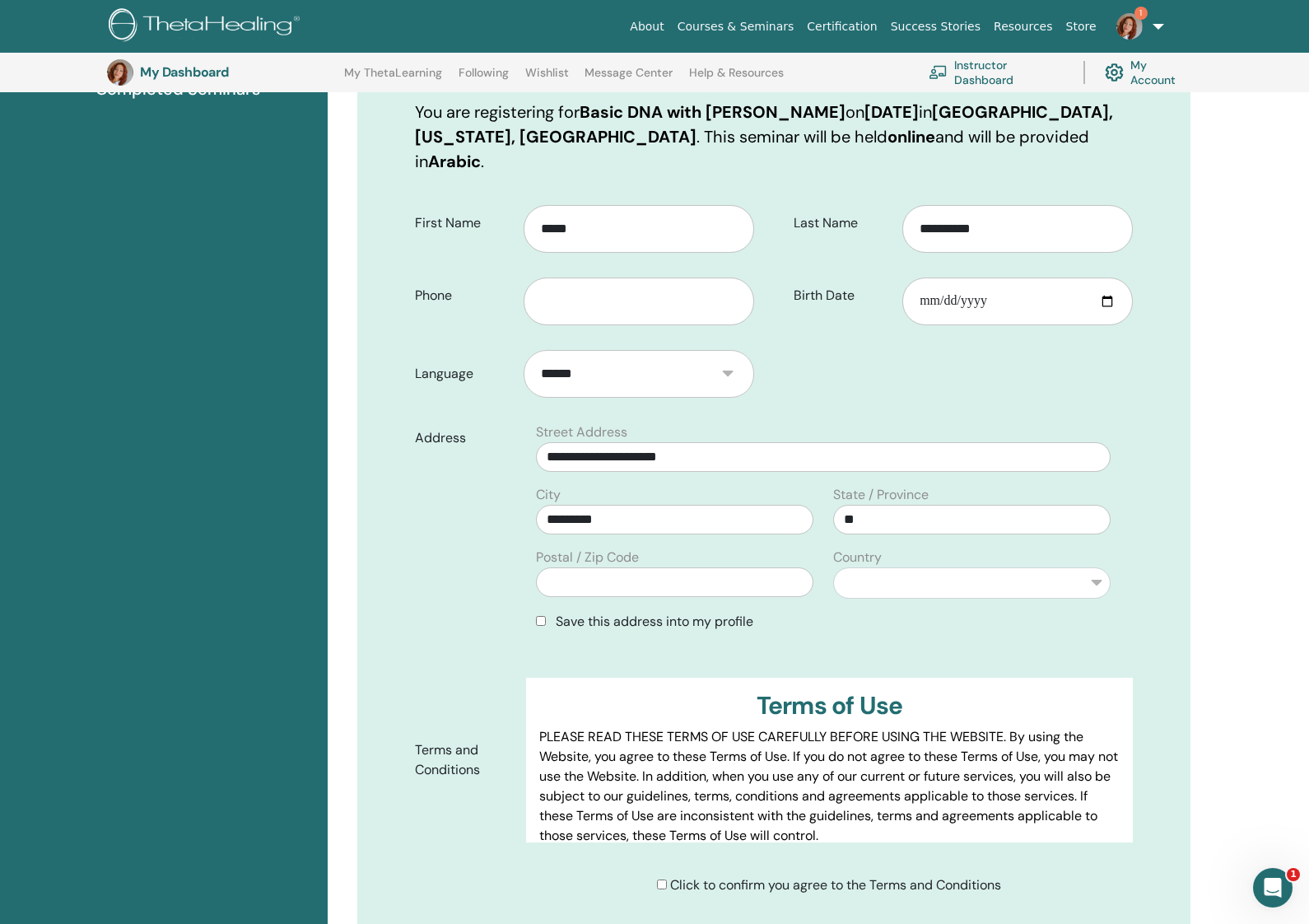
scroll to position [257, 0]
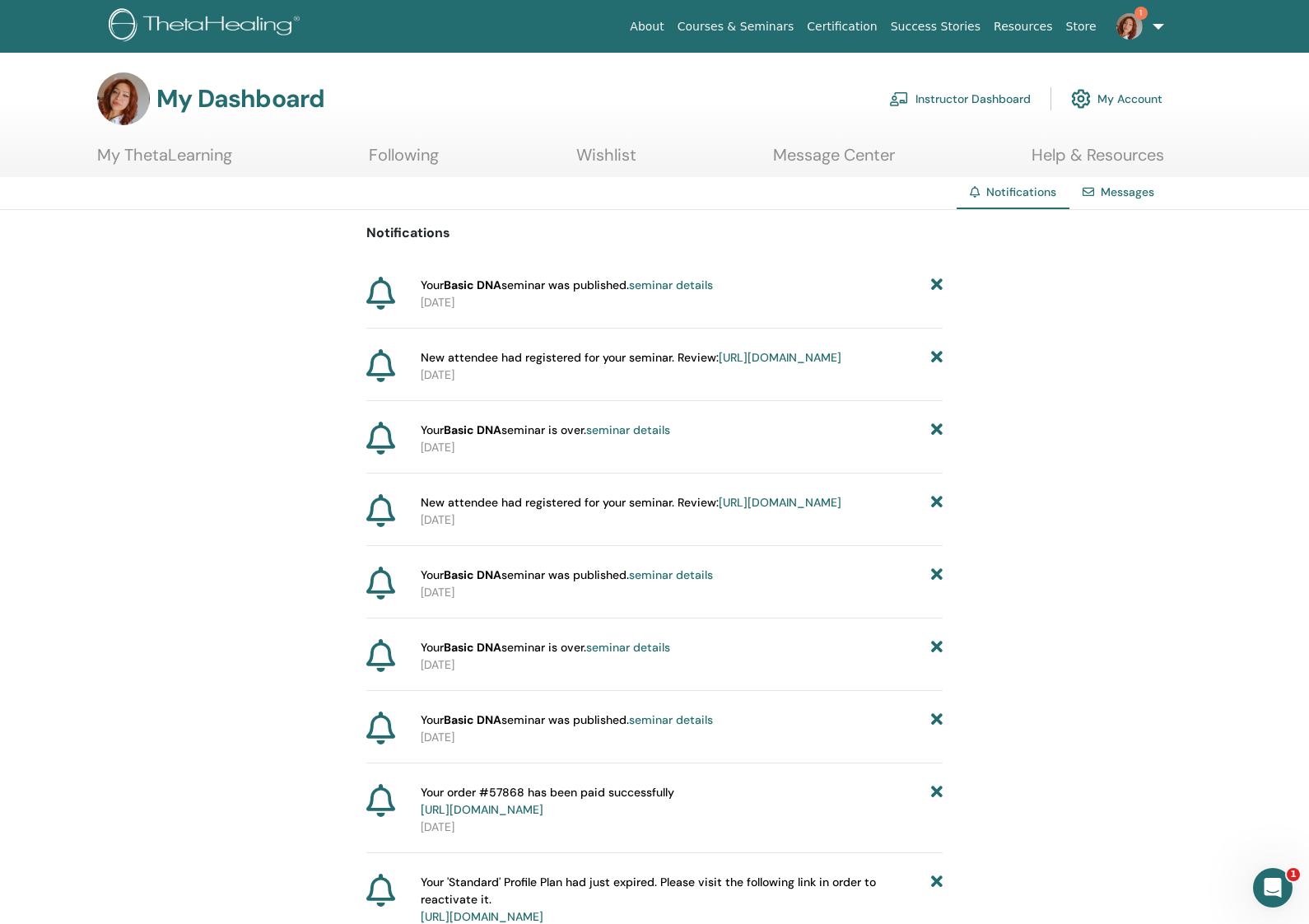
click at [1151, 24] on link "1" at bounding box center [1137, 26] width 67 height 52
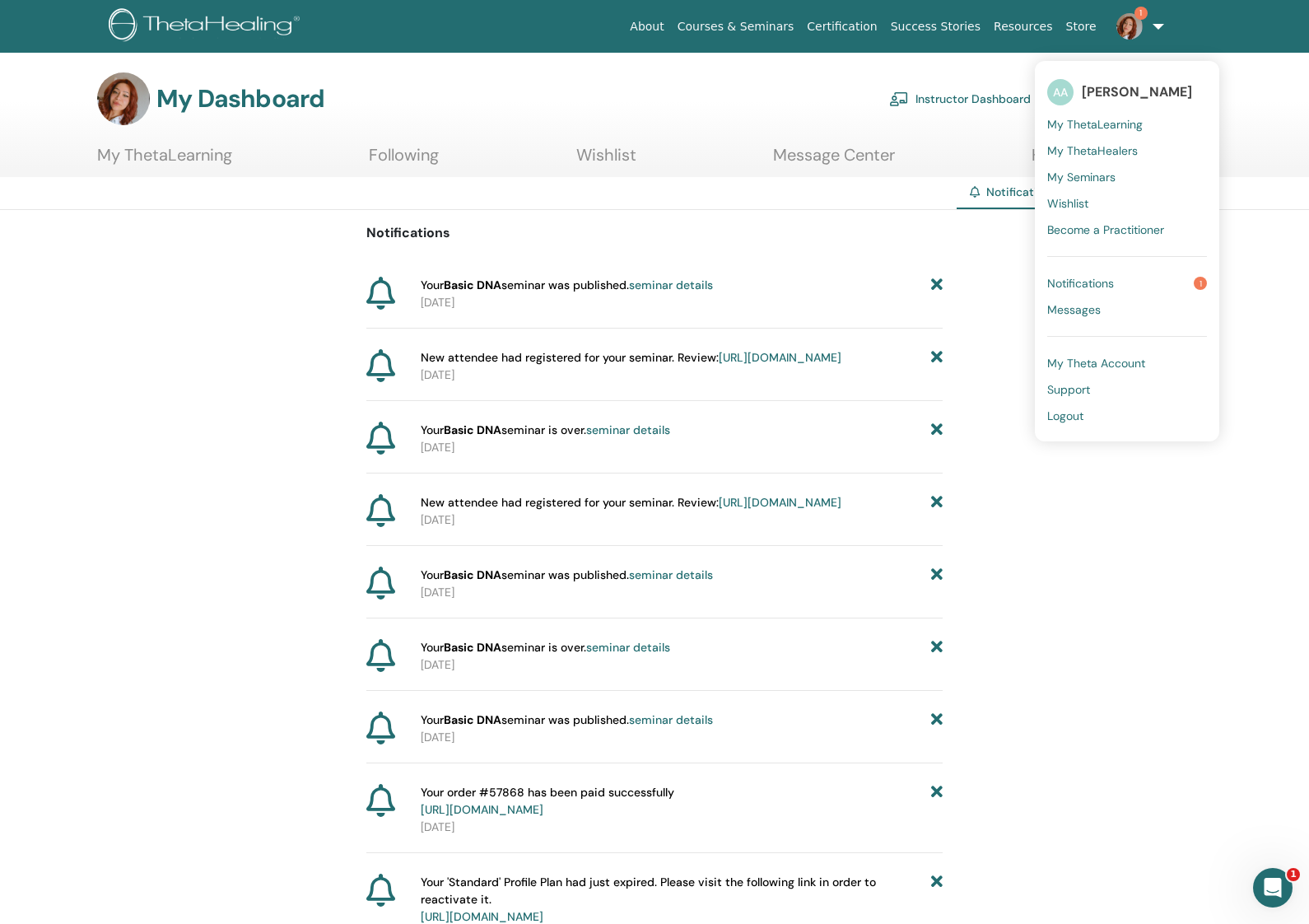
click at [1103, 171] on span "My Seminars" at bounding box center [1081, 176] width 68 height 15
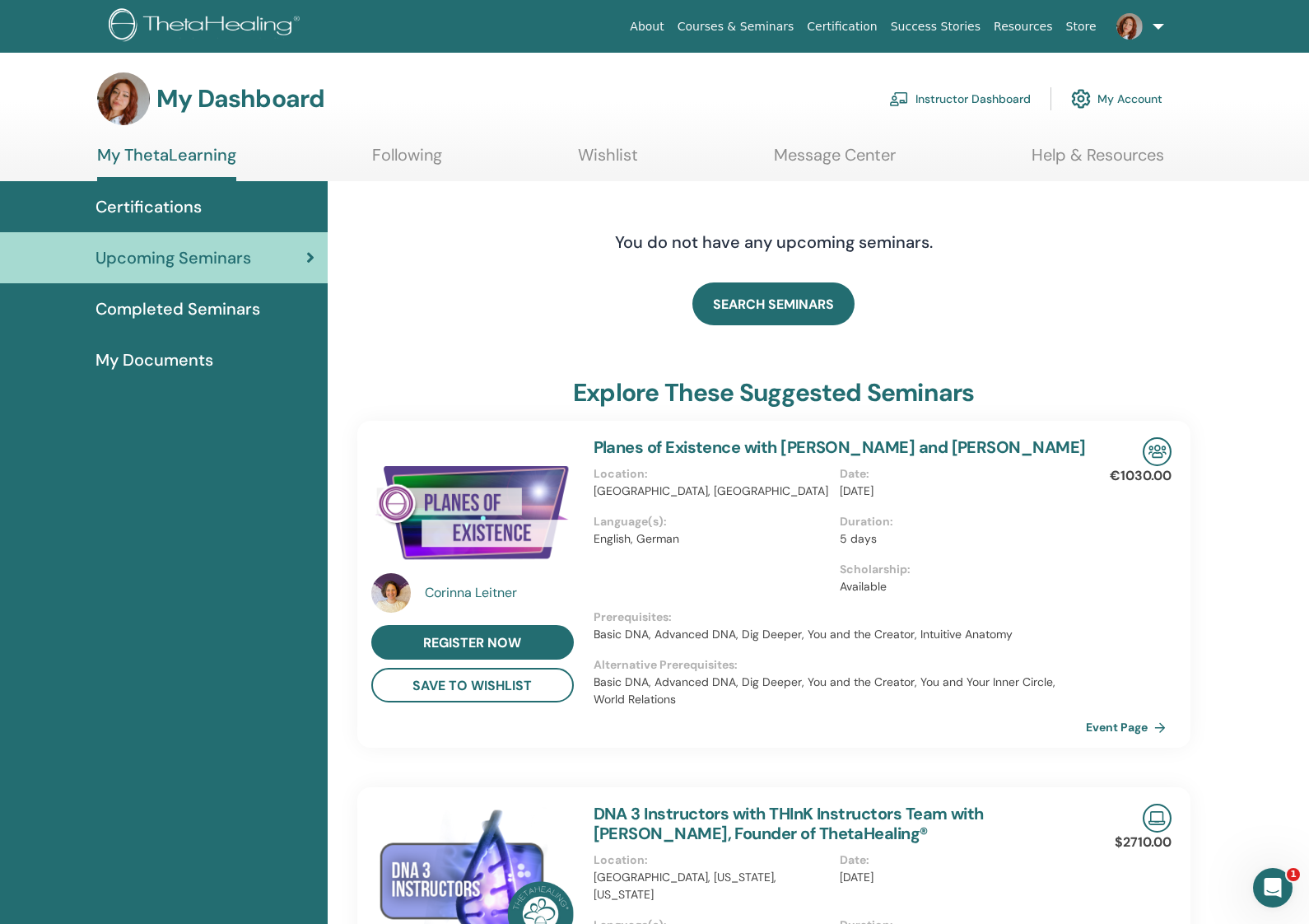
click at [1013, 98] on link "Instructor Dashboard" at bounding box center [960, 98] width 142 height 36
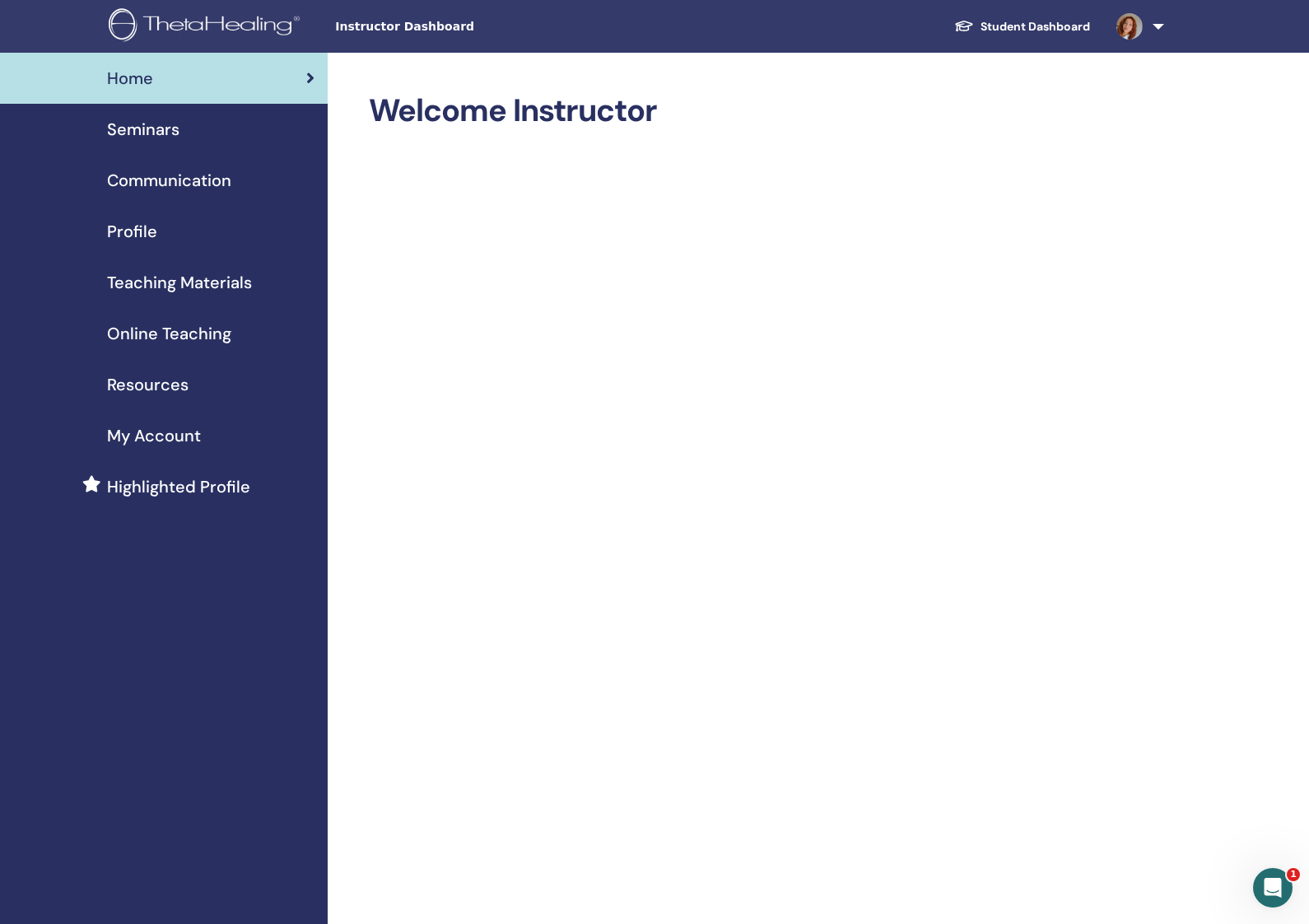
click at [178, 337] on span "Online Teaching" at bounding box center [169, 333] width 124 height 25
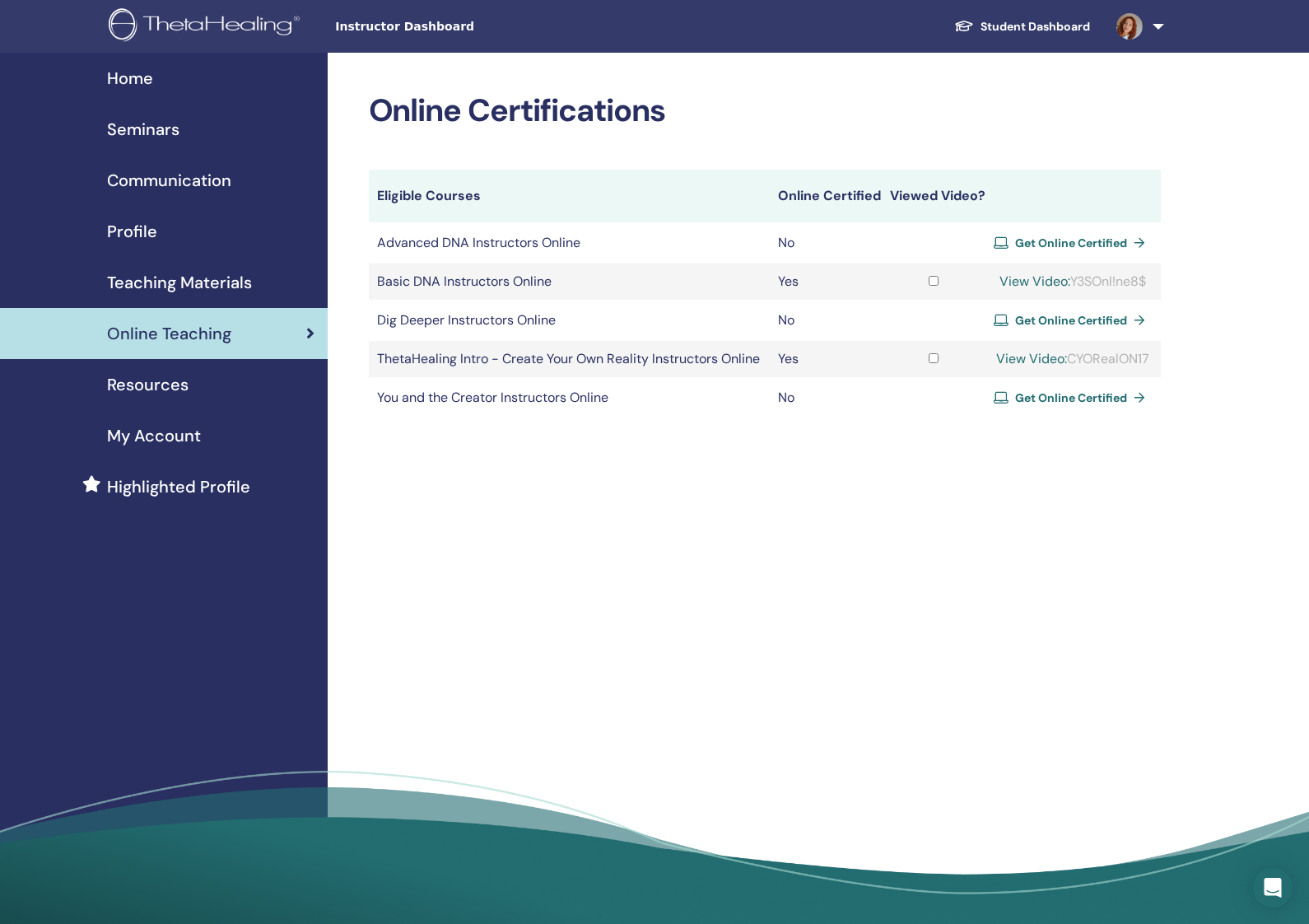
click at [165, 129] on span "Seminars" at bounding box center [144, 129] width 73 height 25
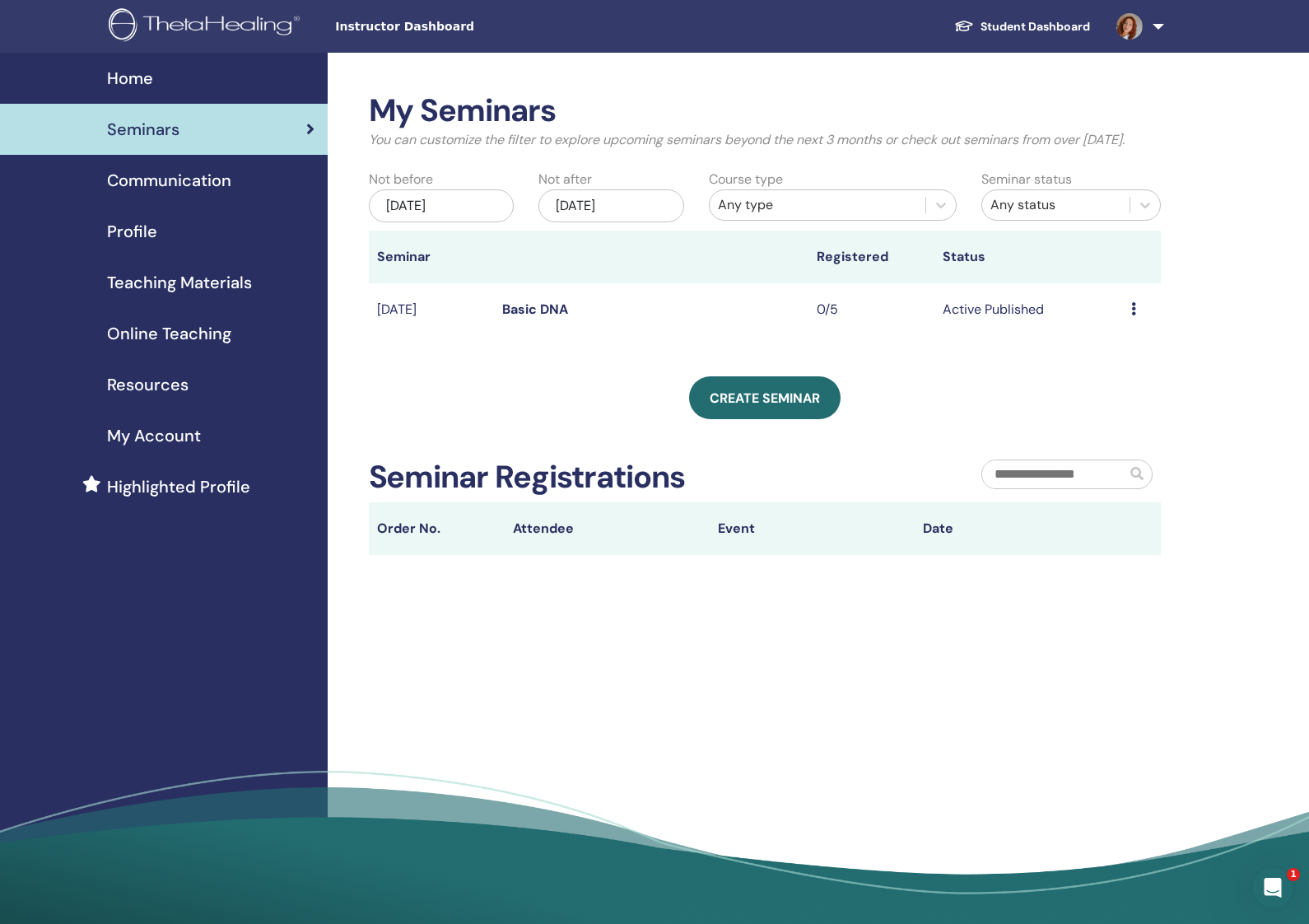
click at [1133, 316] on icon at bounding box center [1134, 309] width 5 height 13
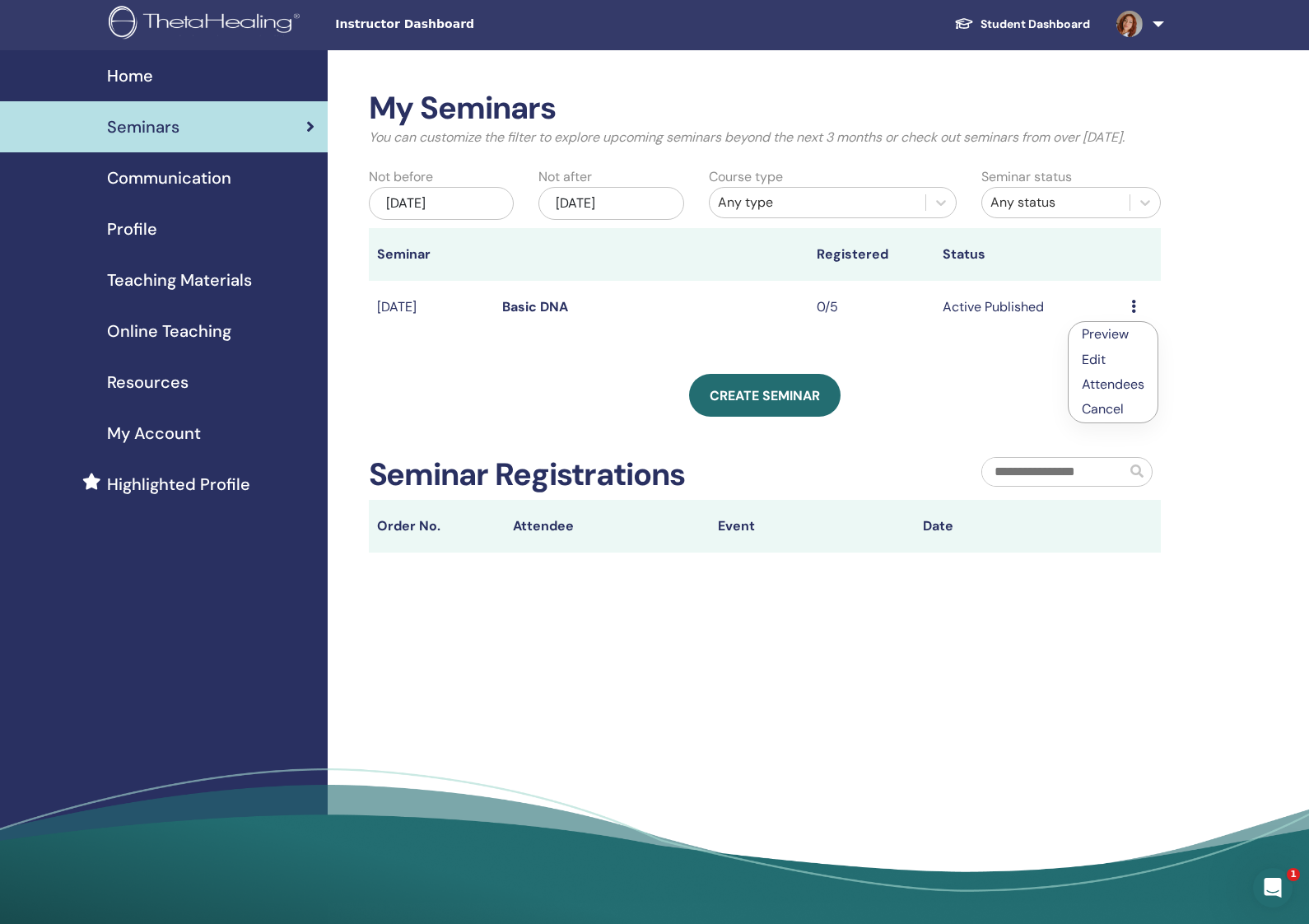
scroll to position [8, 0]
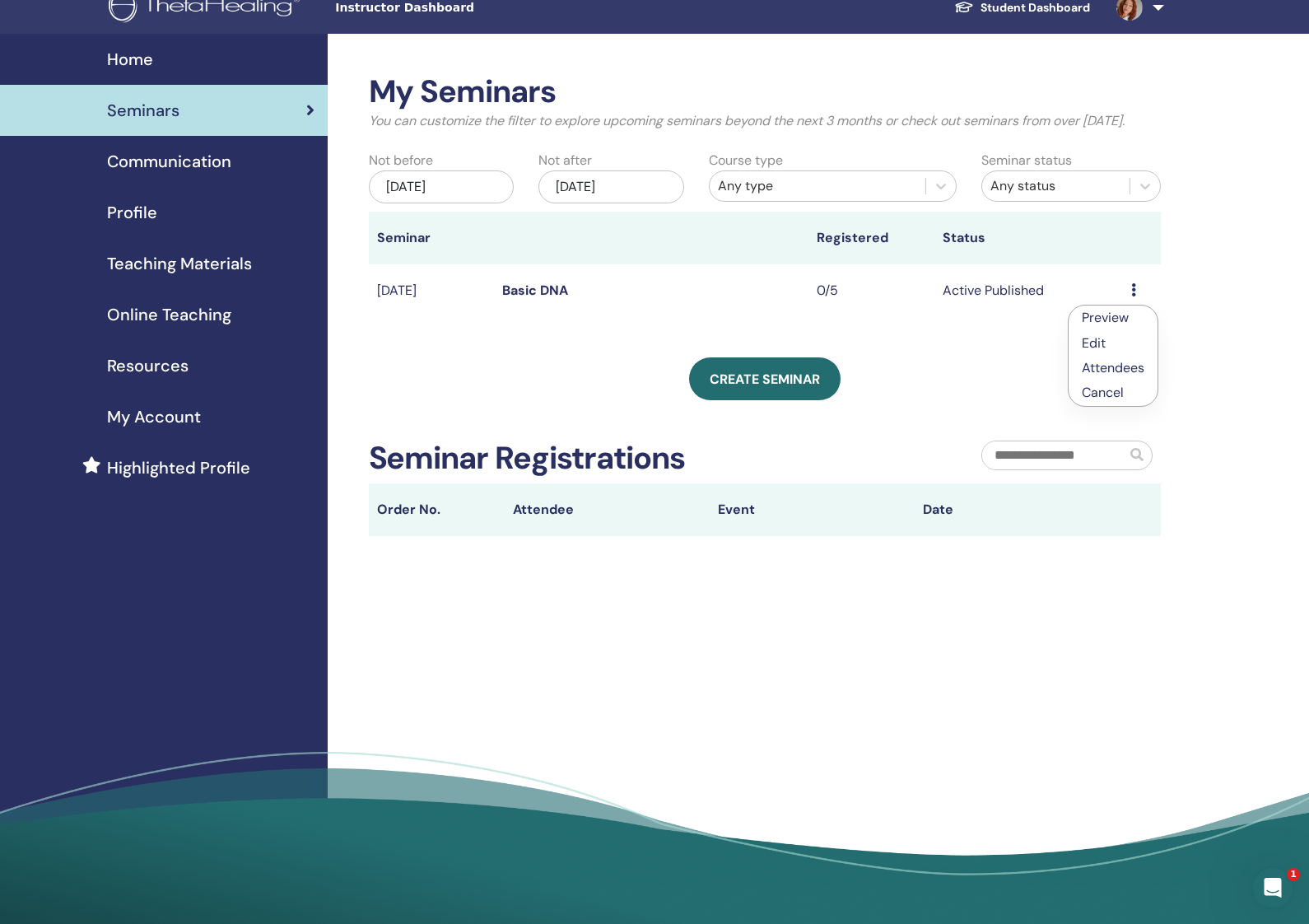
click at [1134, 379] on li "Attendees" at bounding box center [1113, 368] width 89 height 25
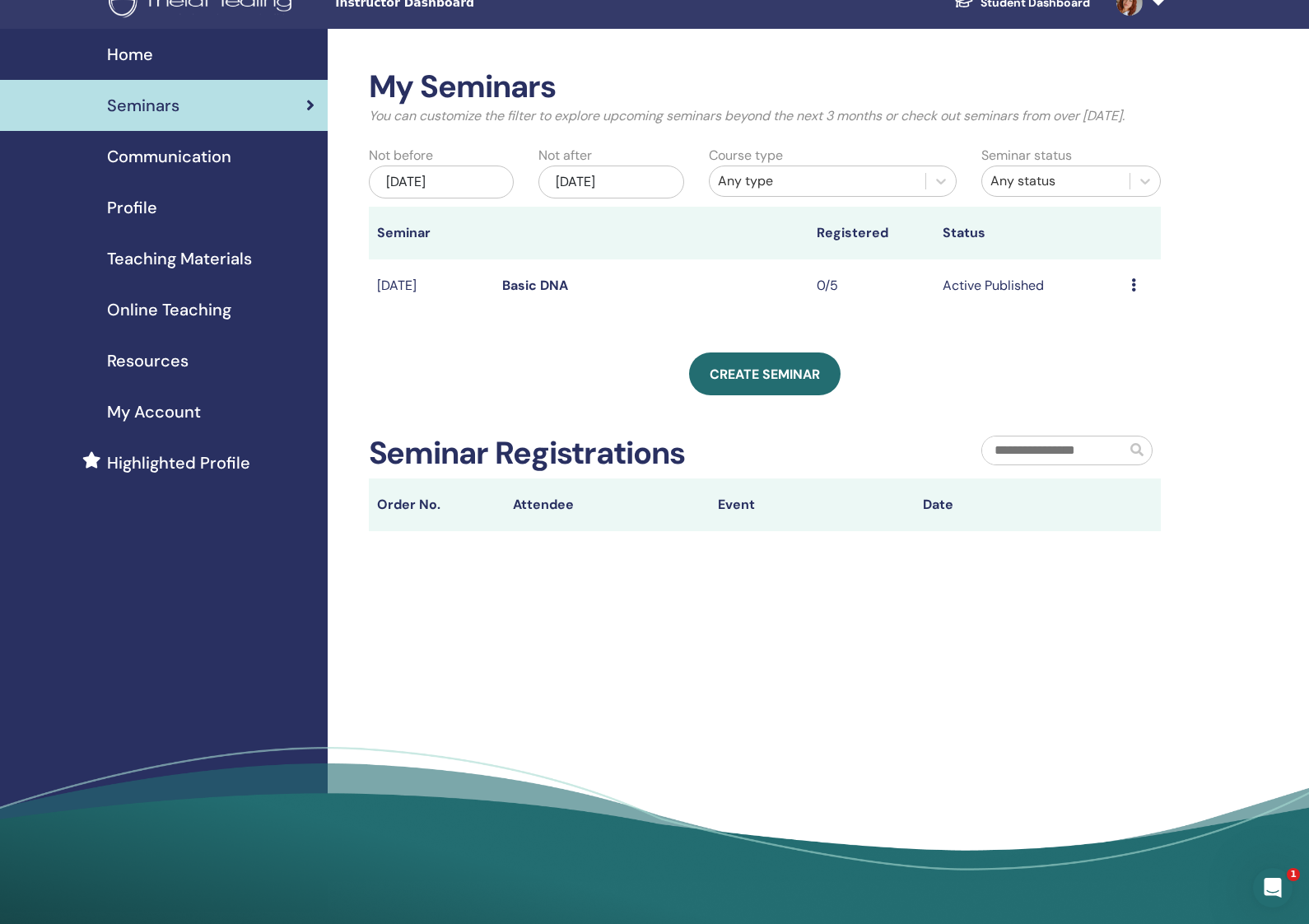
scroll to position [30, 0]
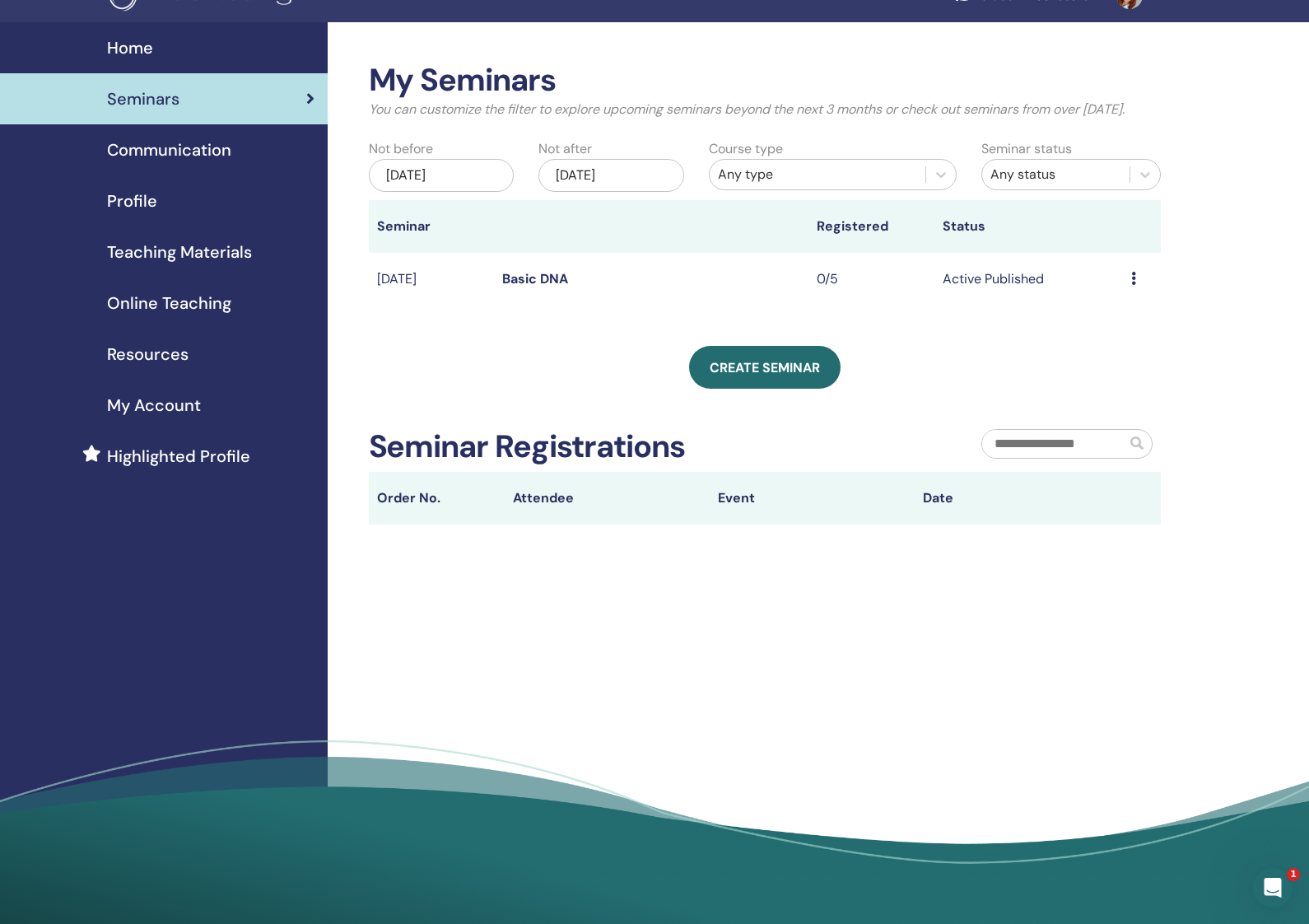
click at [1132, 285] on icon at bounding box center [1134, 278] width 5 height 13
click at [1116, 353] on link "Attendees" at bounding box center [1112, 358] width 63 height 17
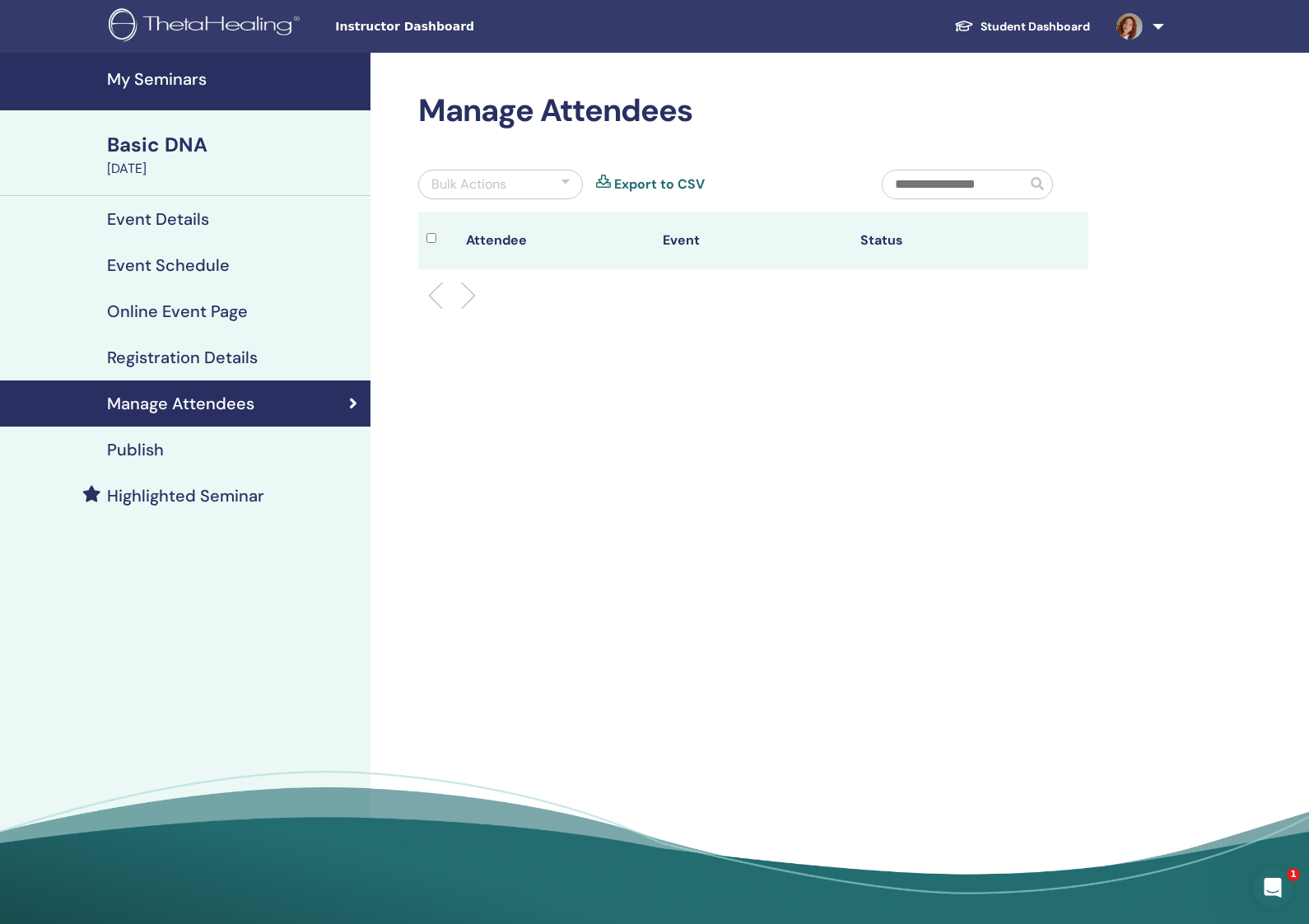
click at [985, 186] on input "text" at bounding box center [954, 184] width 144 height 28
type input "*"
click at [196, 360] on h4 "Registration Details" at bounding box center [183, 357] width 151 height 20
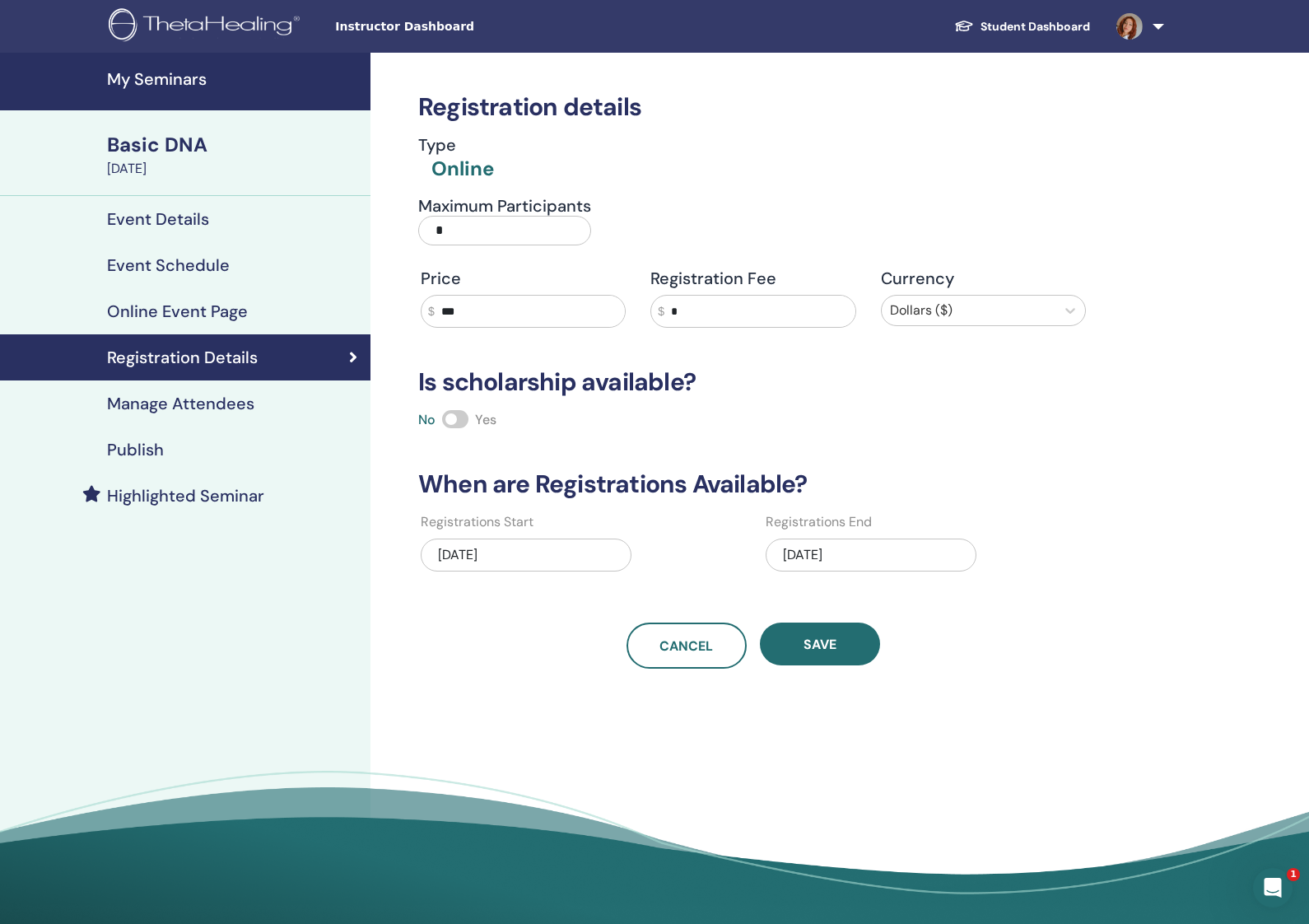
click at [236, 312] on h4 "Online Event Page" at bounding box center [177, 311] width 141 height 20
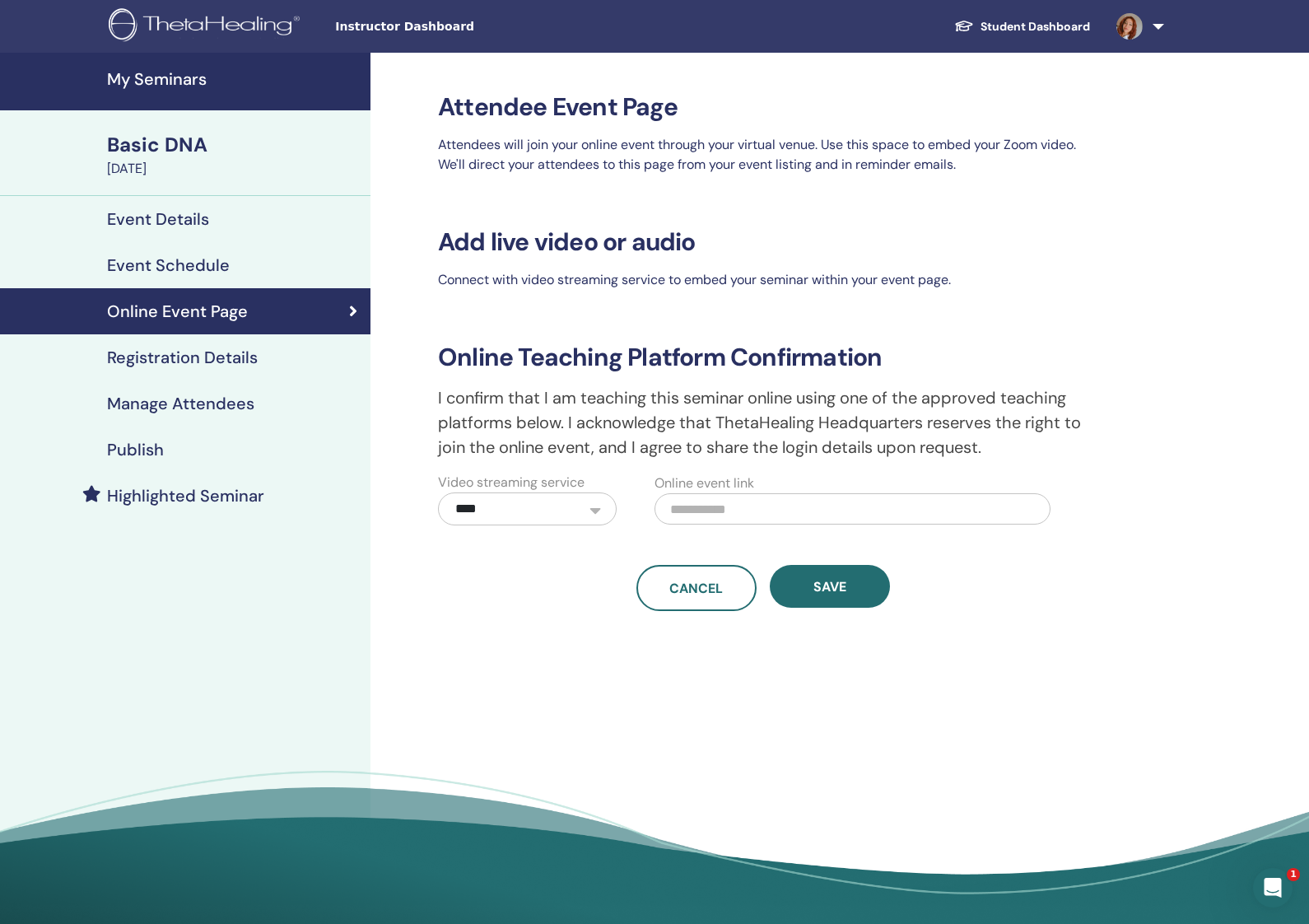
click at [211, 270] on h4 "Event Schedule" at bounding box center [169, 265] width 122 height 20
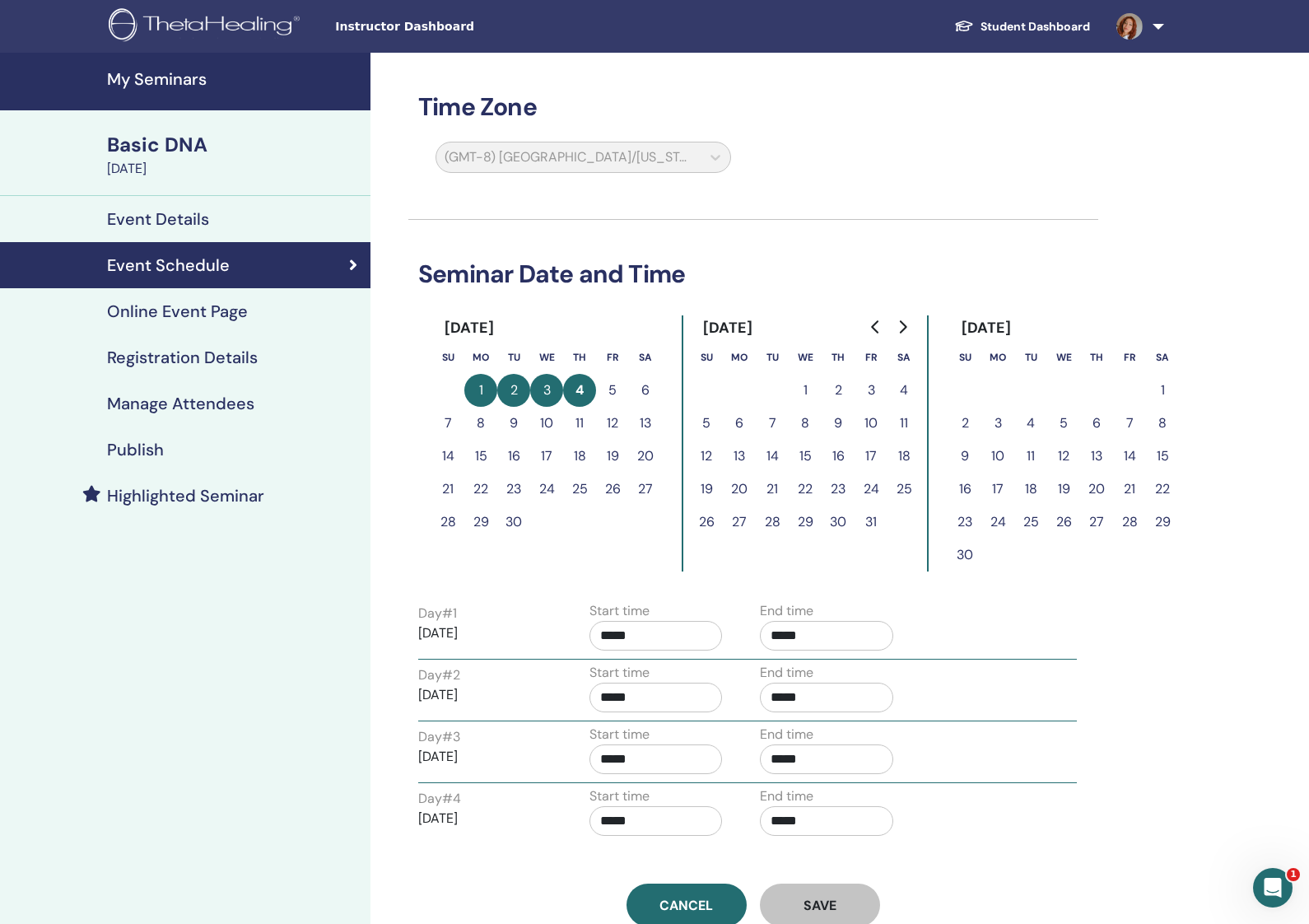
click at [220, 223] on div "Event Details" at bounding box center [185, 219] width 344 height 20
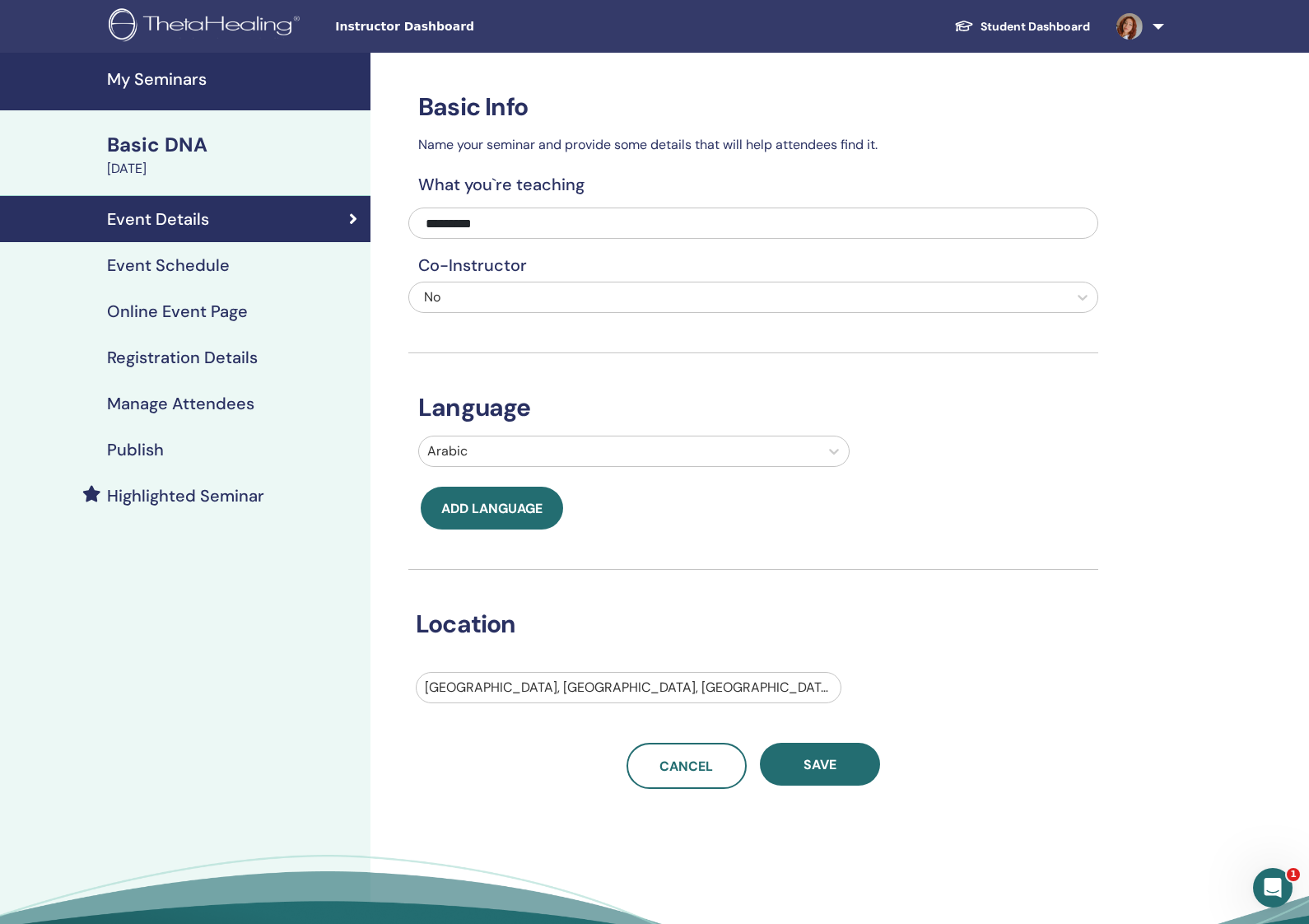
click at [194, 400] on h4 "Manage Attendees" at bounding box center [181, 403] width 147 height 20
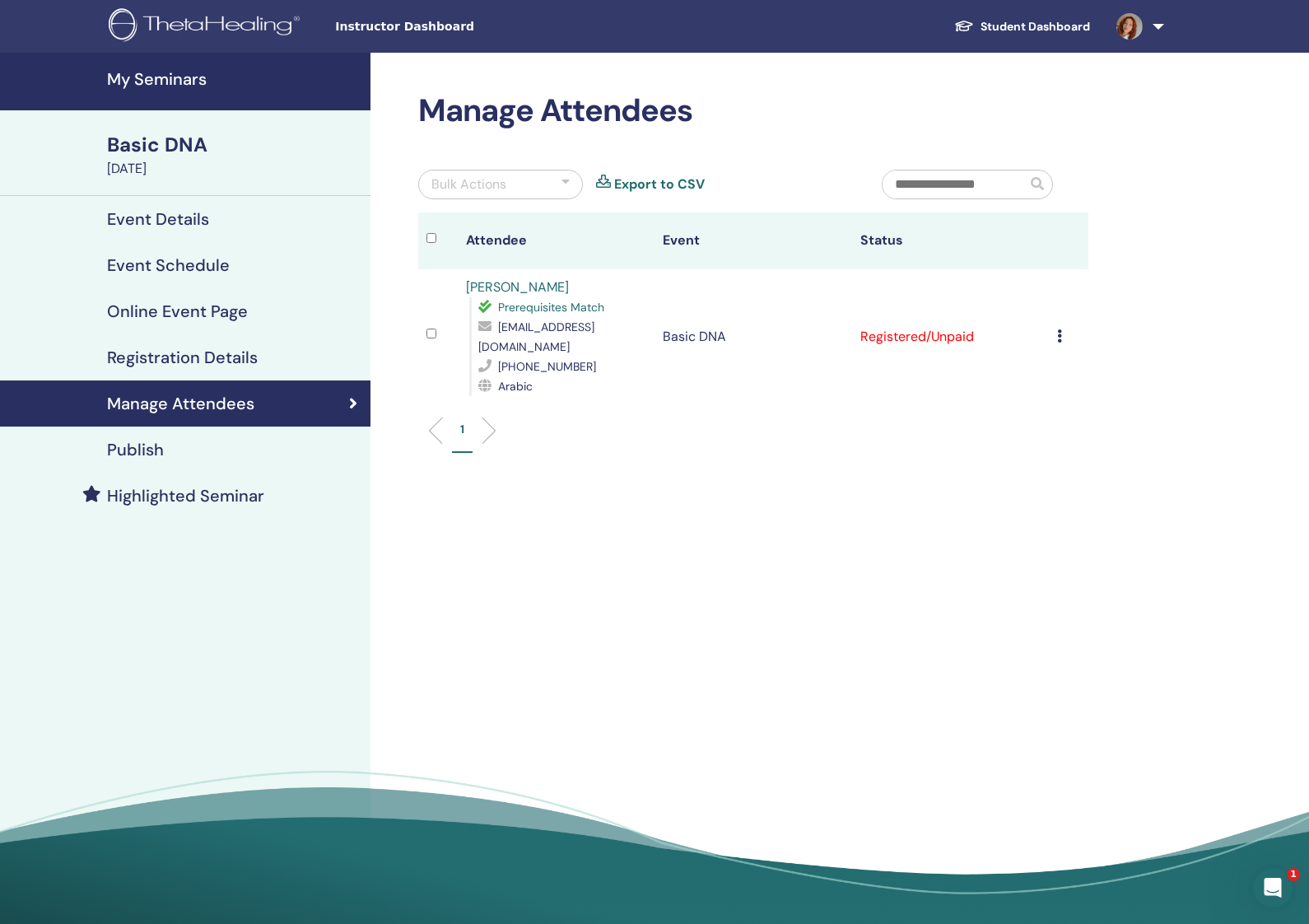
click at [1054, 325] on td "Cancel Registration Do not auto-certify Mark as Paid Mark as Unpaid Mark as Abs…" at bounding box center [1069, 337] width 40 height 135
click at [1062, 329] on icon at bounding box center [1060, 335] width 5 height 13
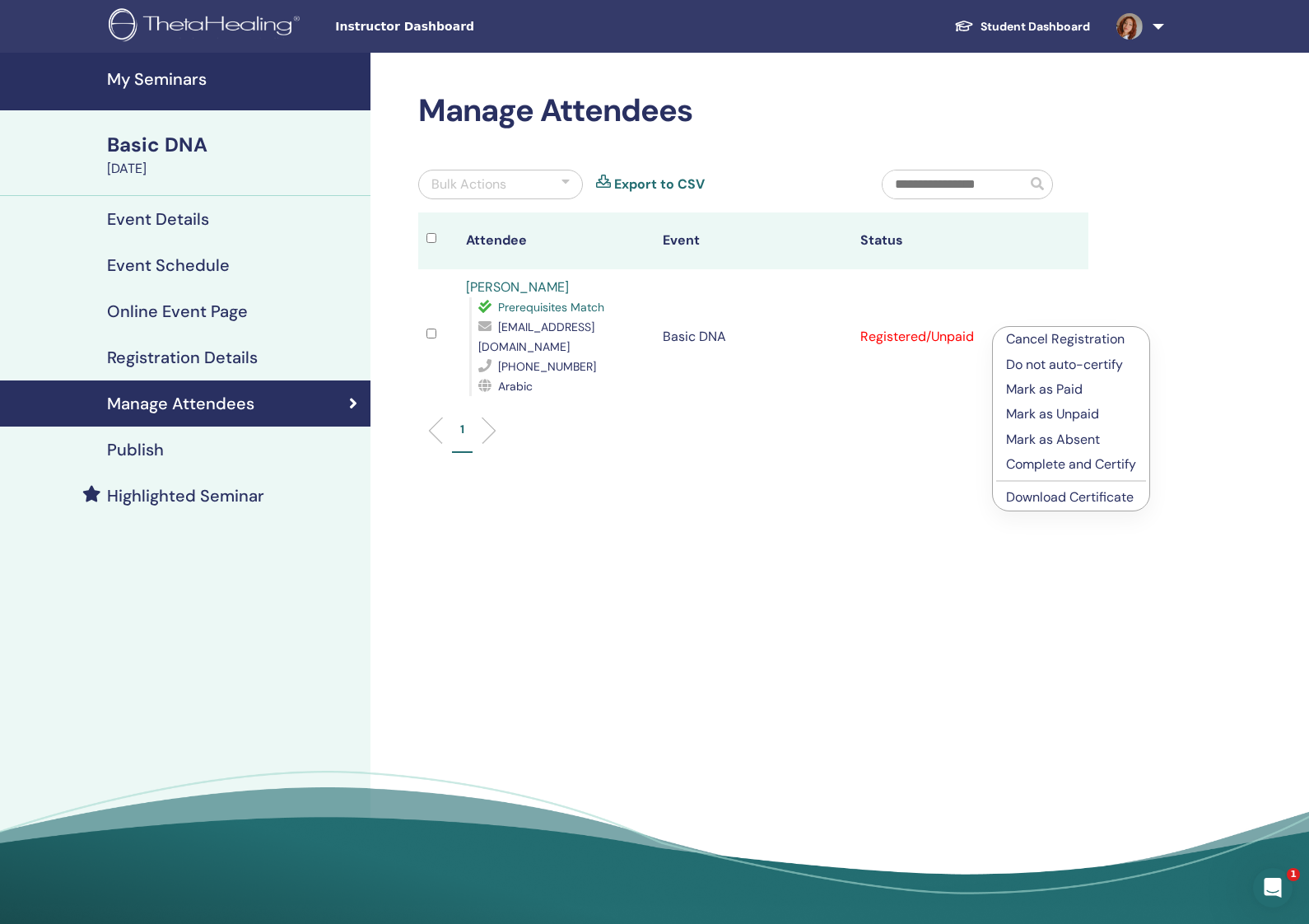
click at [1107, 382] on p "Mark as Paid" at bounding box center [1071, 389] width 130 height 20
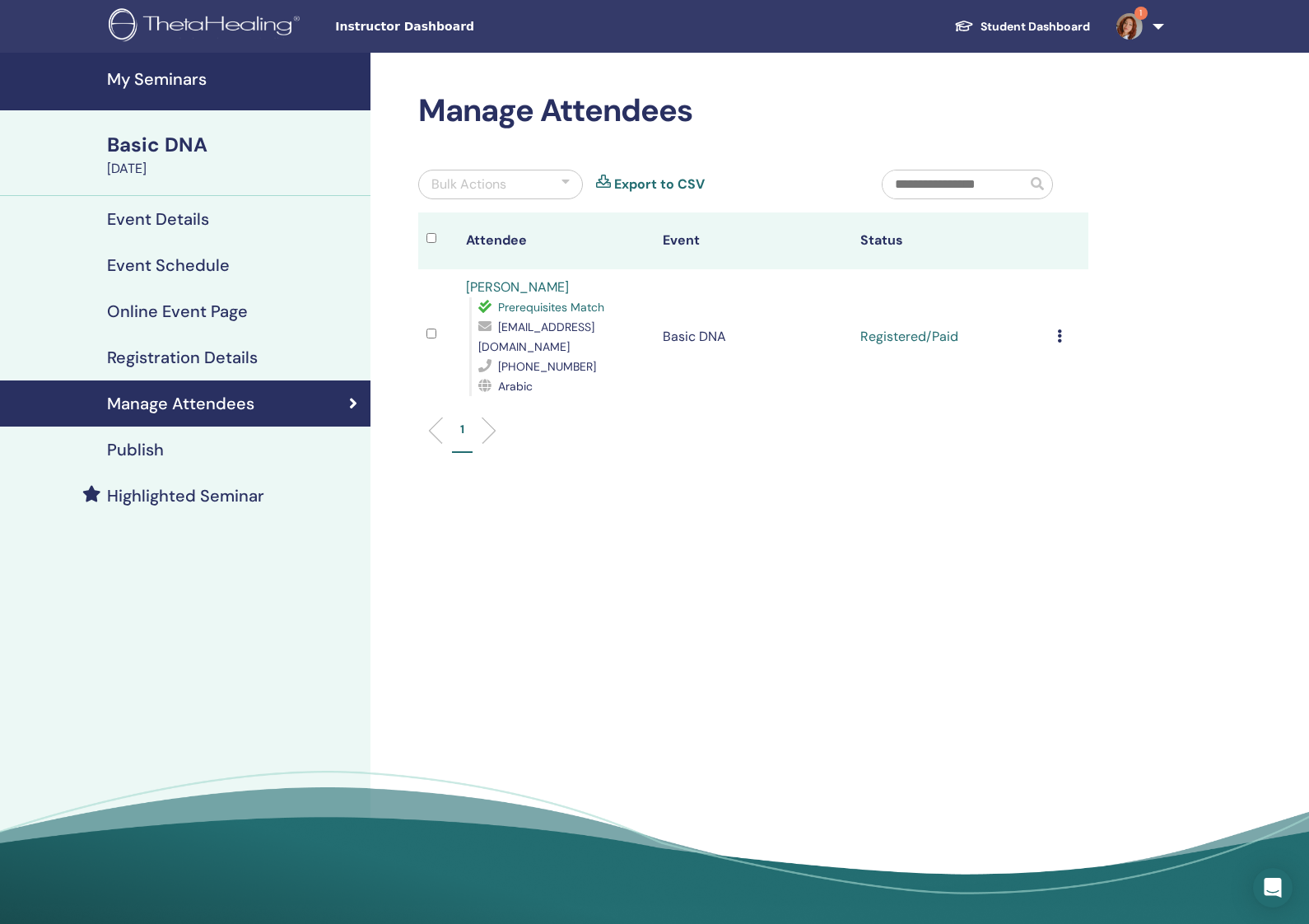
click at [1059, 329] on icon at bounding box center [1060, 335] width 5 height 13
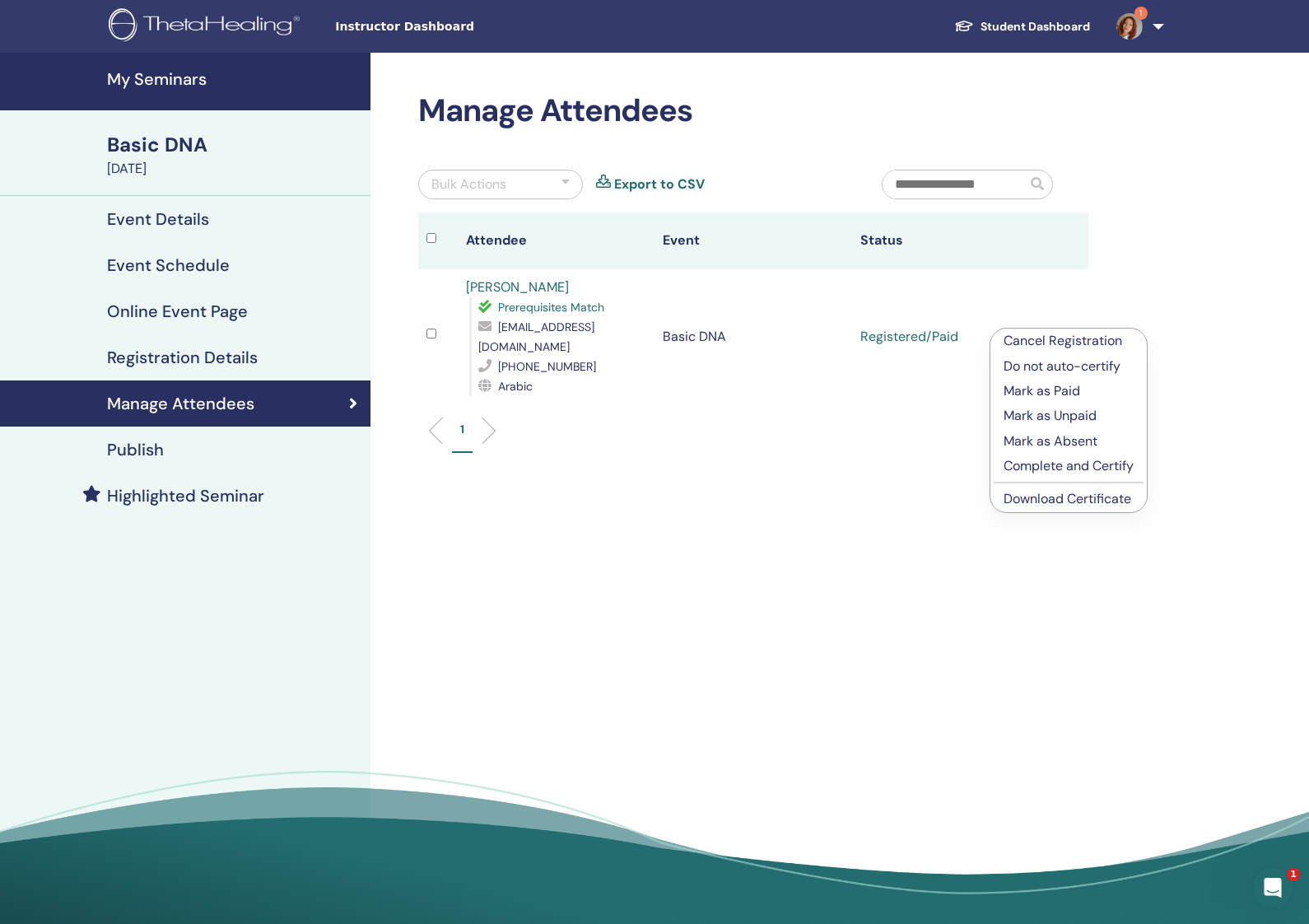
click at [1116, 498] on link "Download Certificate" at bounding box center [1068, 497] width 128 height 17
